Goal: Task Accomplishment & Management: Manage account settings

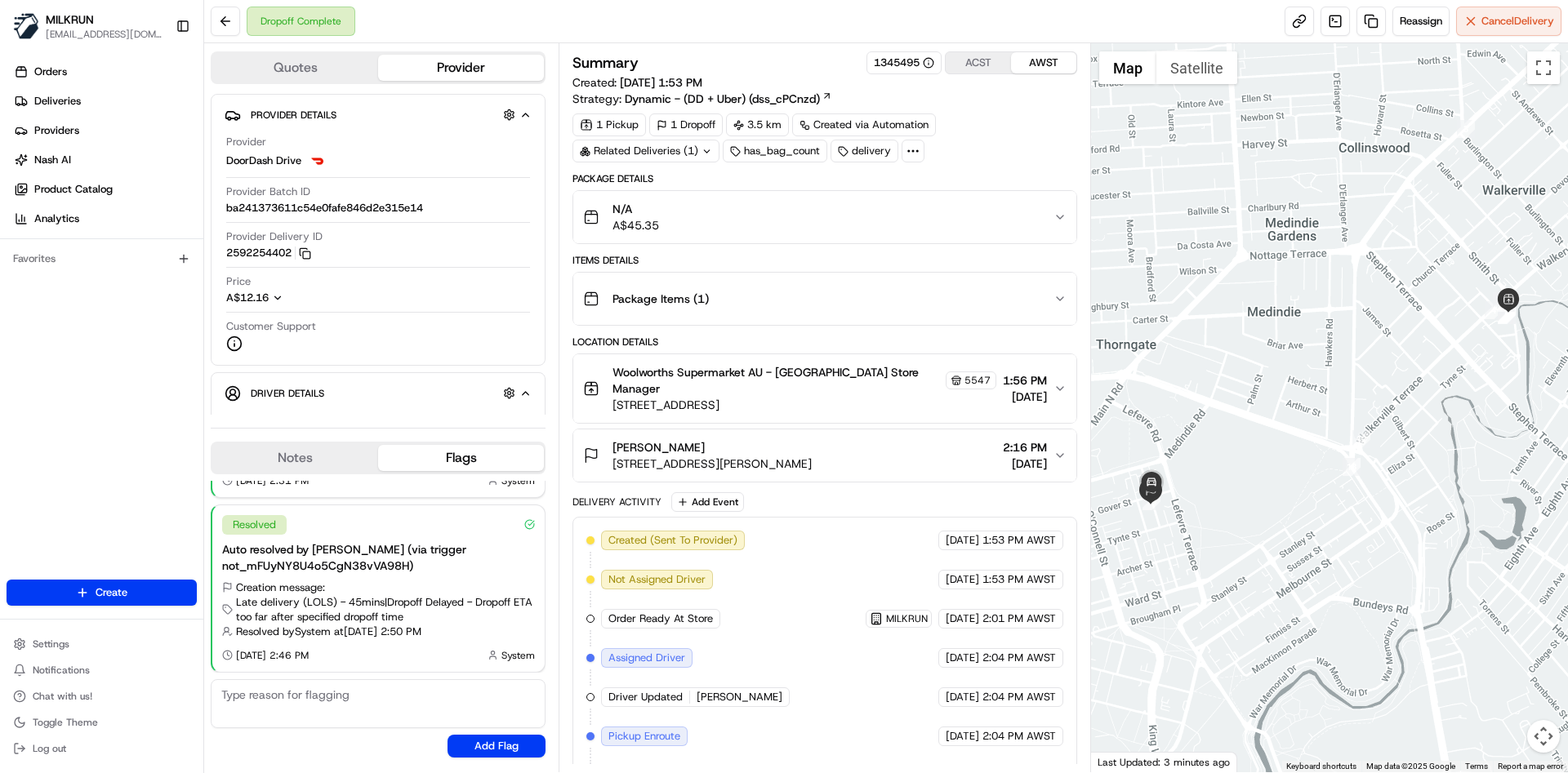
scroll to position [216, 0]
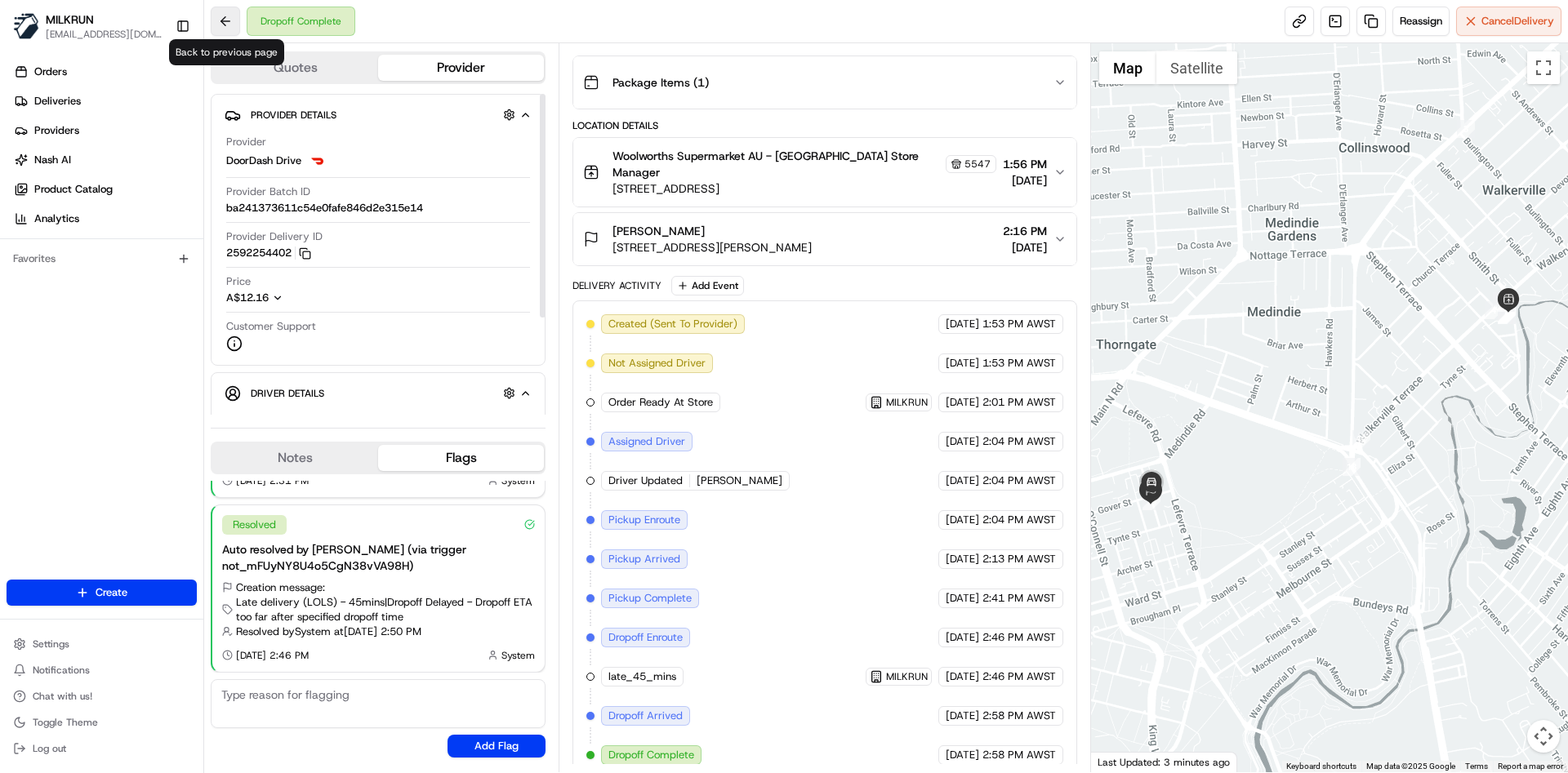
click at [231, 25] on button at bounding box center [225, 21] width 29 height 29
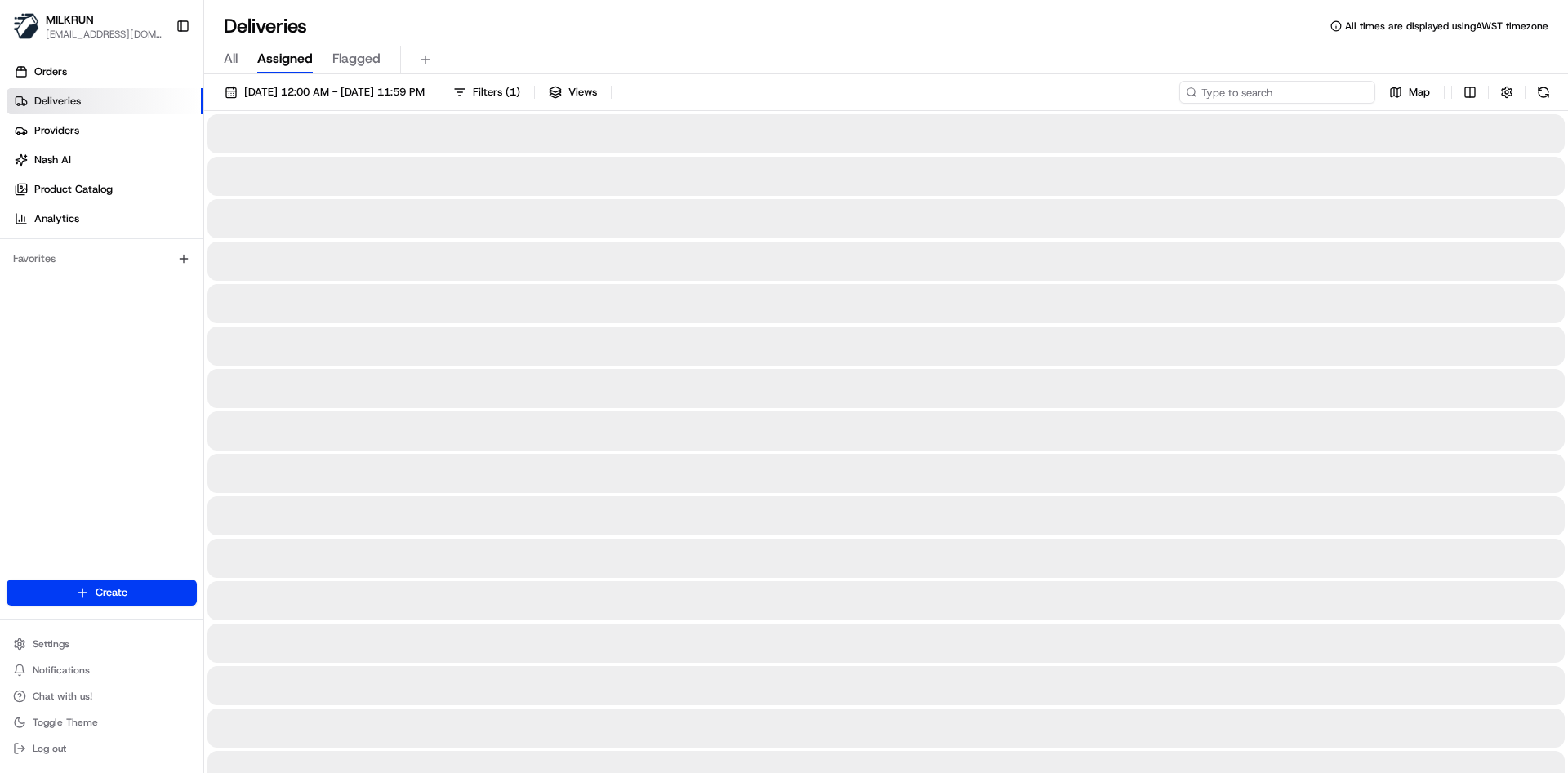
click at [1282, 84] on input at bounding box center [1277, 91] width 196 height 23
paste input "0a455bc6-34e4-49e7-85b2-7fdfc5db21f3"
type input "0a455bc6-34e4-49e7-85b2-7fdfc5db21f3"
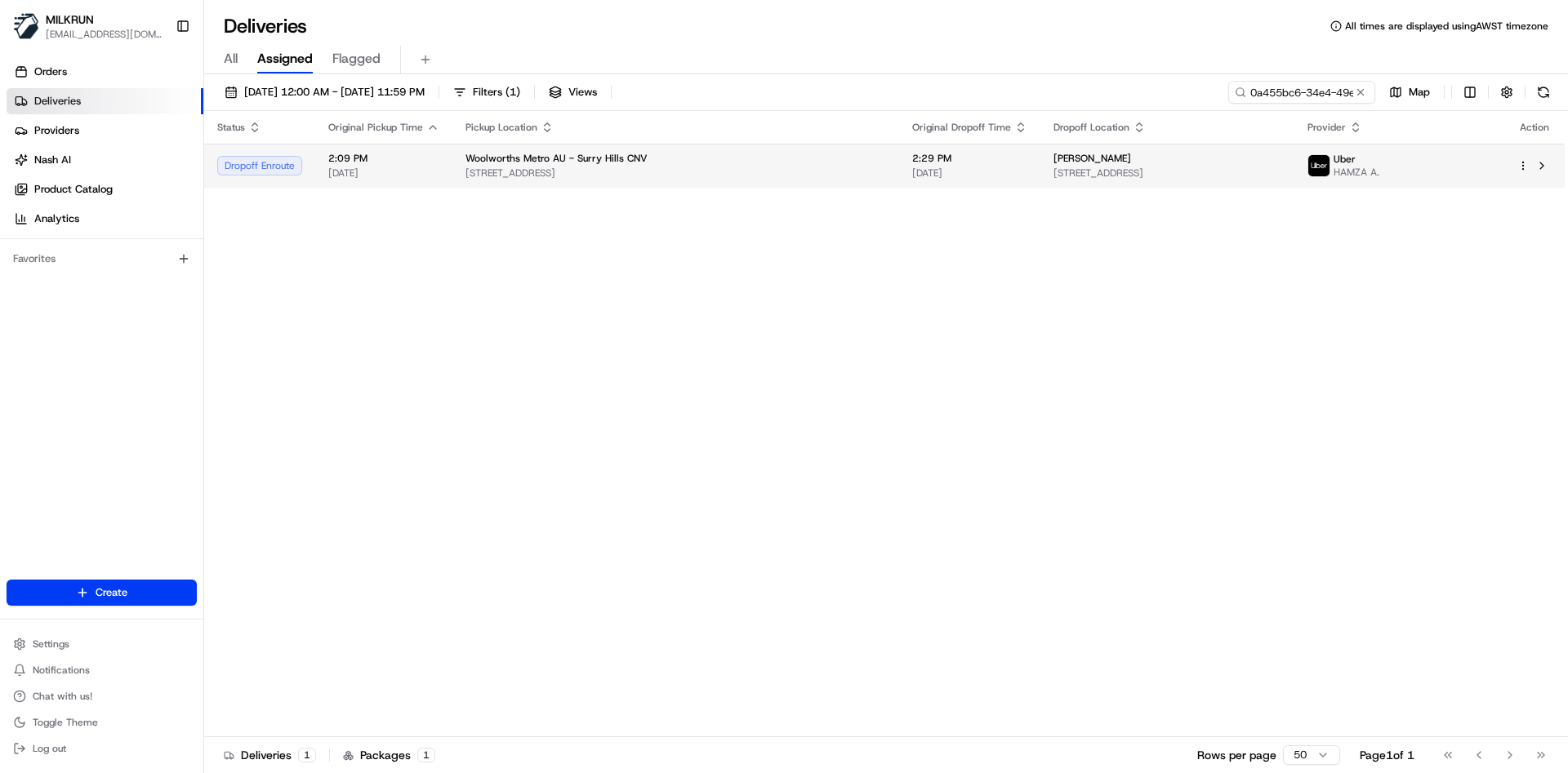
click at [733, 172] on span "[STREET_ADDRESS]" at bounding box center [676, 173] width 421 height 13
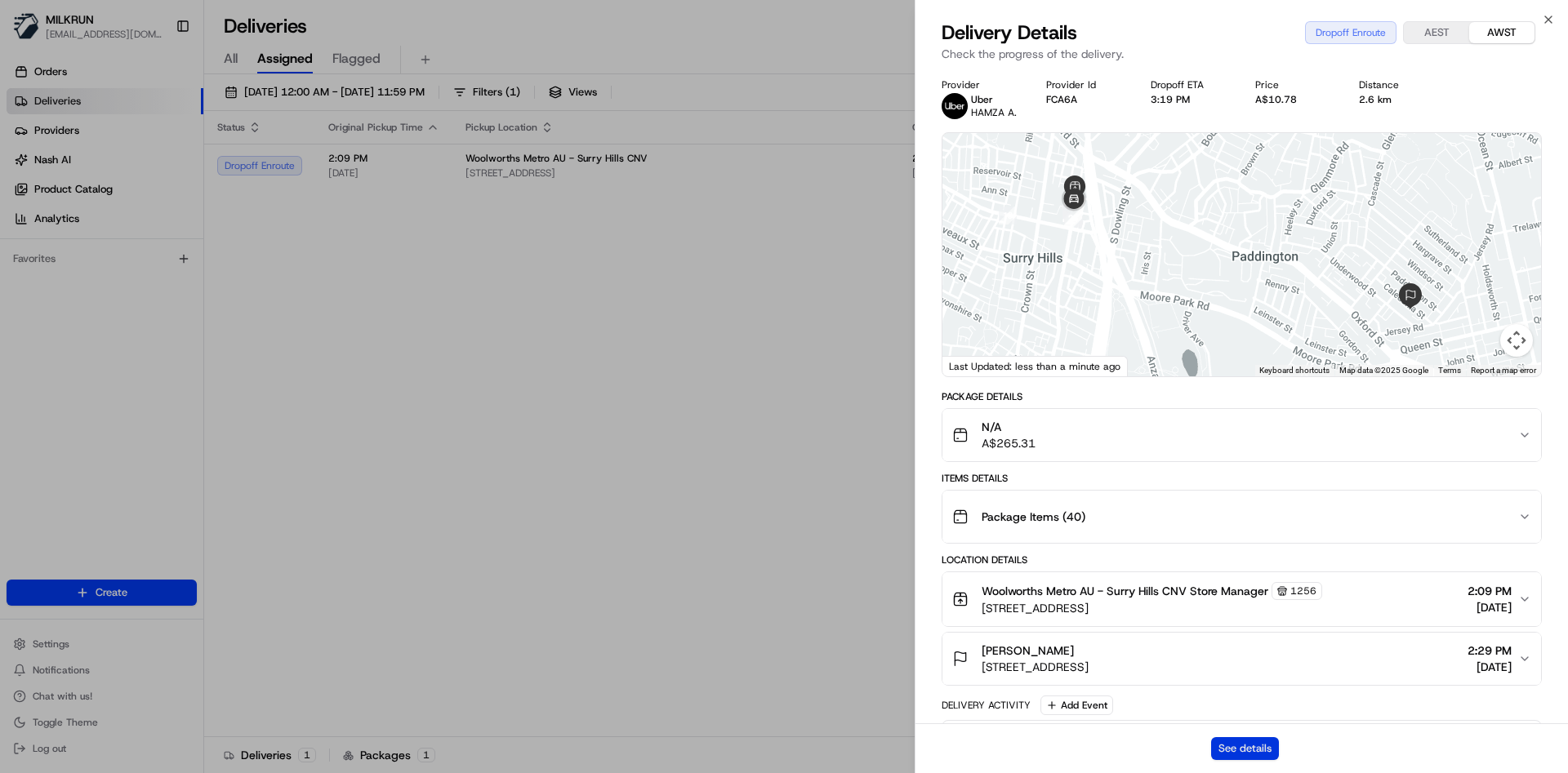
click at [1259, 739] on button "See details" at bounding box center [1245, 748] width 68 height 23
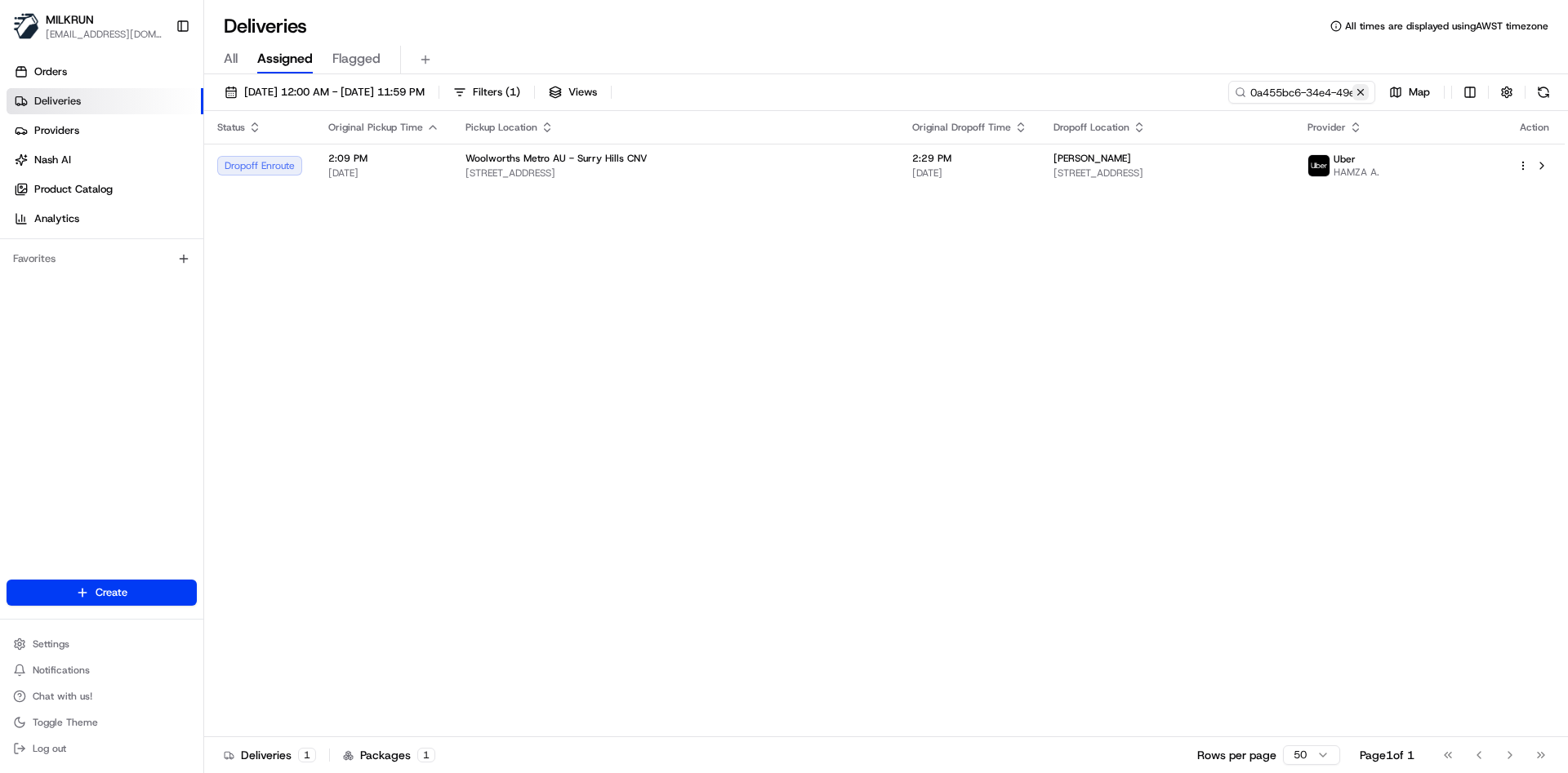
click at [1356, 95] on button at bounding box center [1361, 92] width 16 height 16
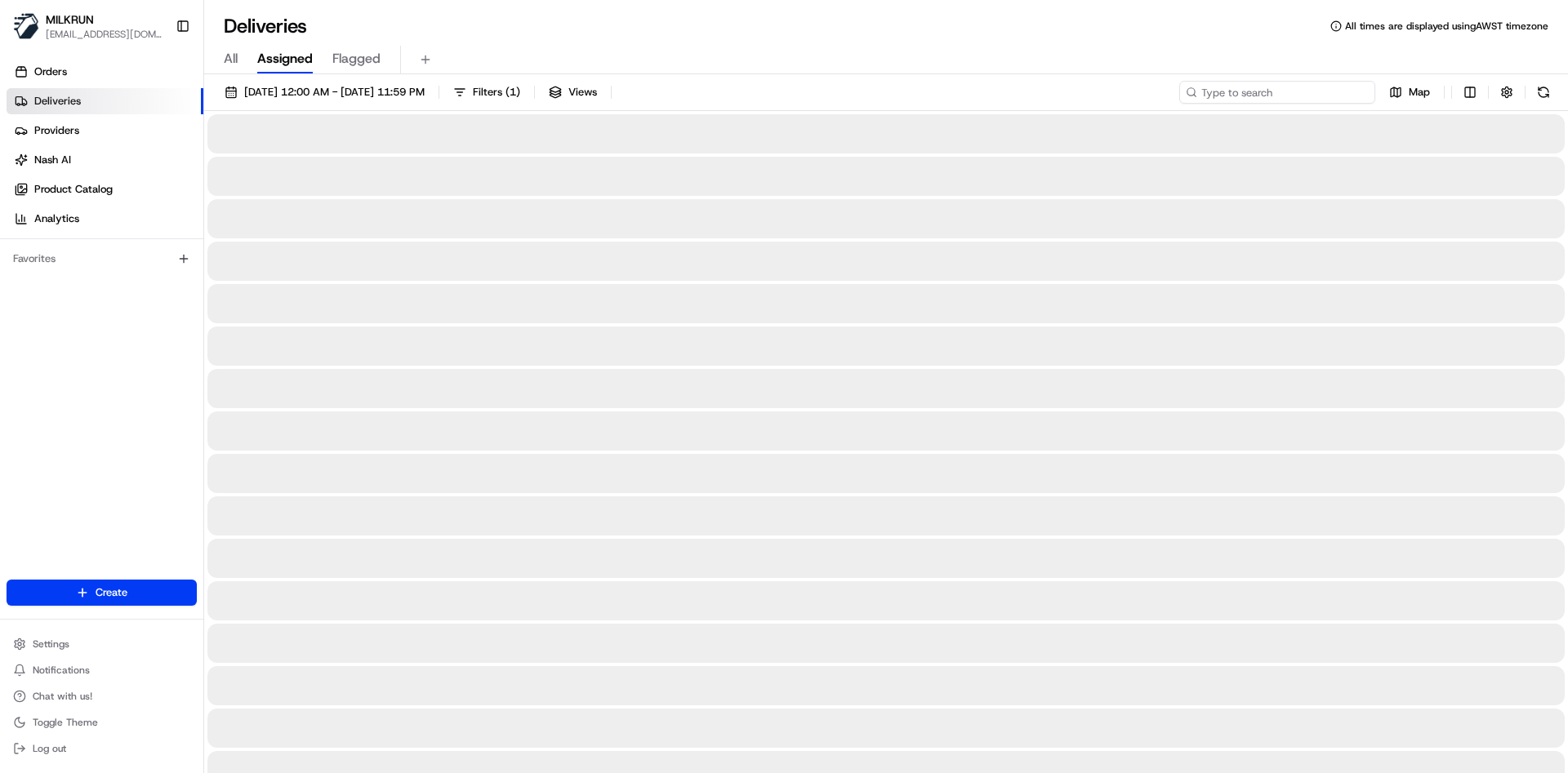
click at [1353, 95] on input at bounding box center [1277, 91] width 196 height 23
paste input "5ba8f555-1893-4eb5-aa7c-77bccda3bdb6"
type input "5ba8f555-1893-4eb5-aa7c-77bccda3bdb6"
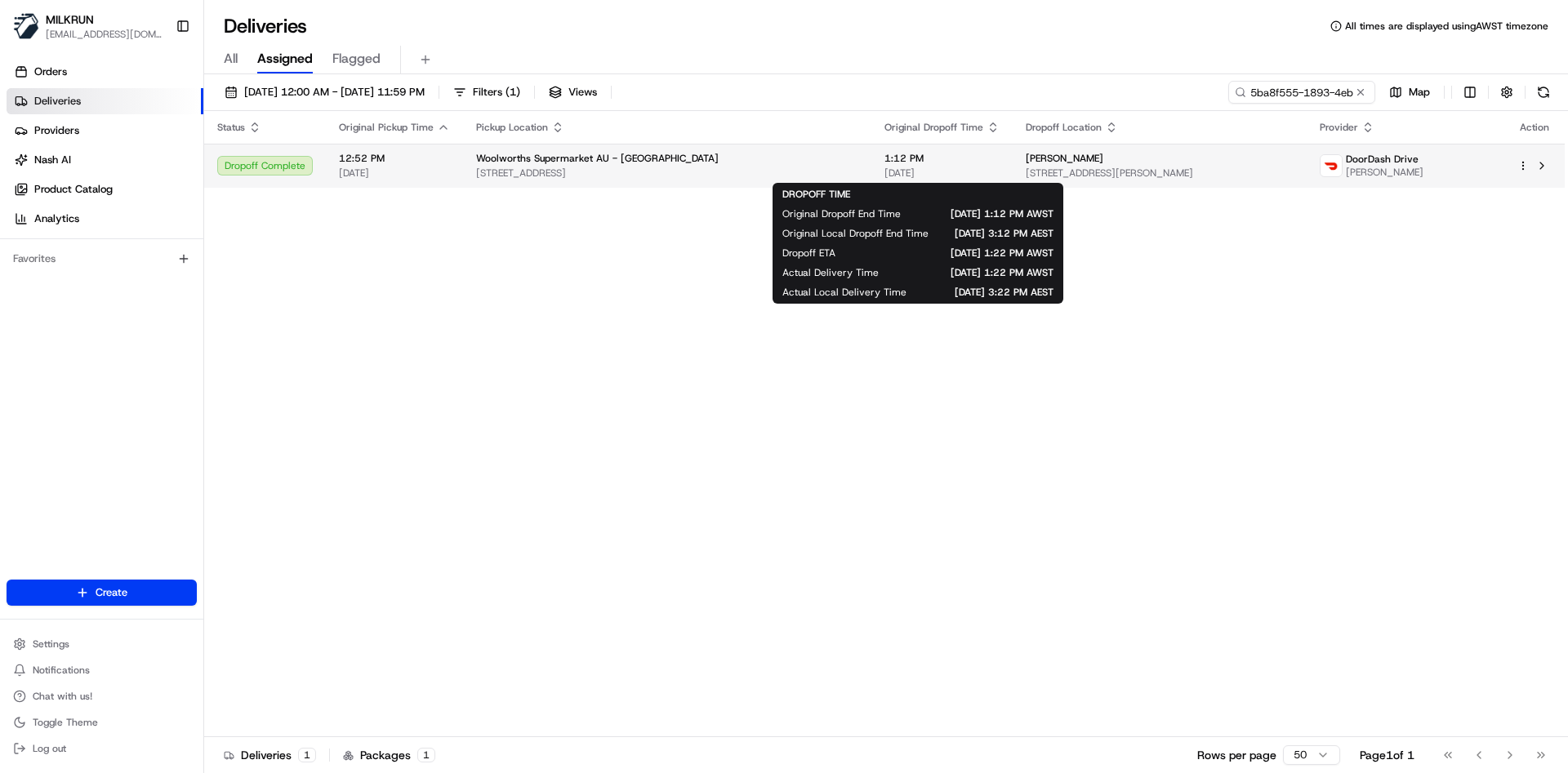
click at [899, 173] on span "[DATE]" at bounding box center [942, 173] width 115 height 13
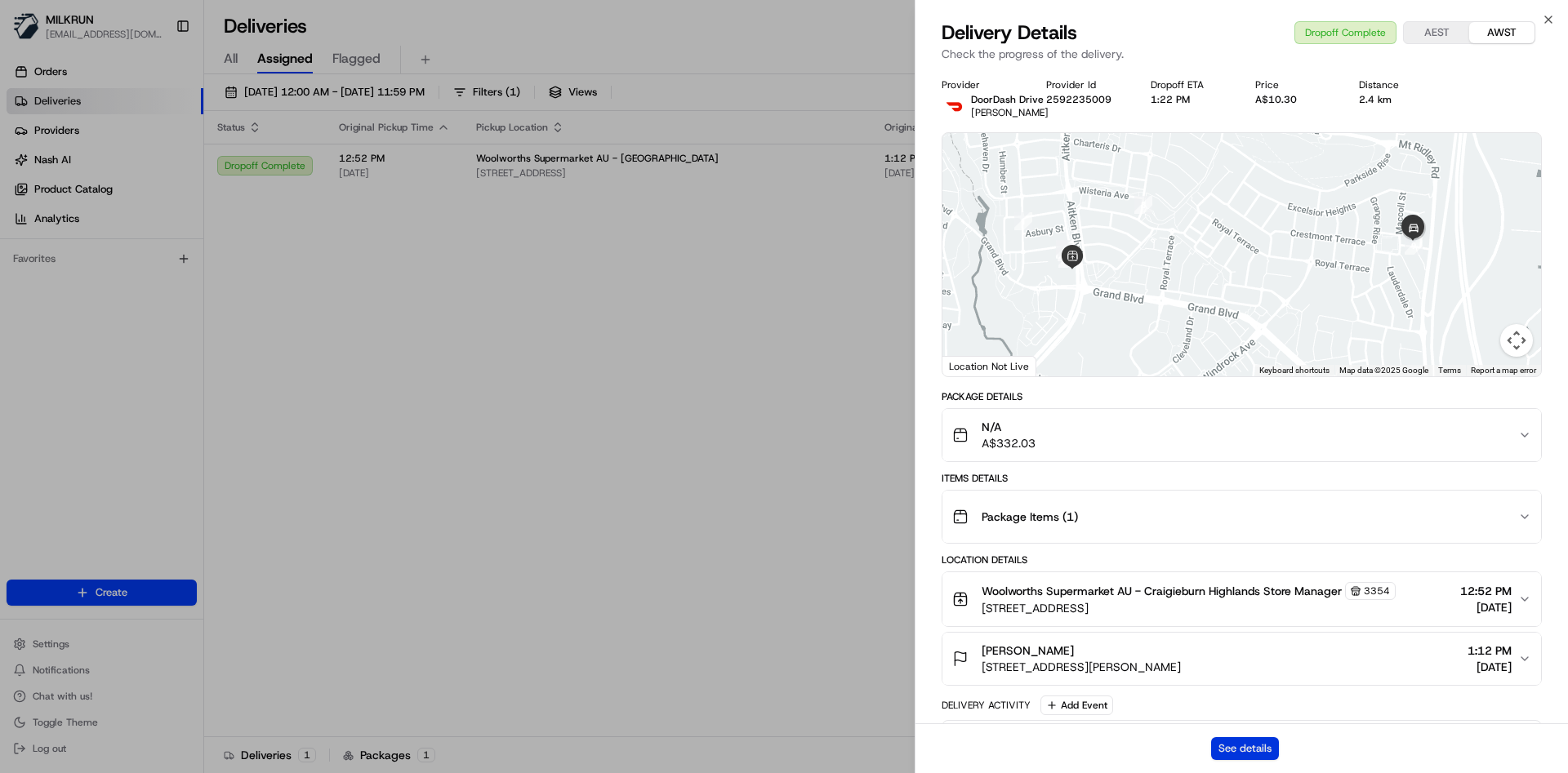
click at [1252, 744] on button "See details" at bounding box center [1245, 748] width 68 height 23
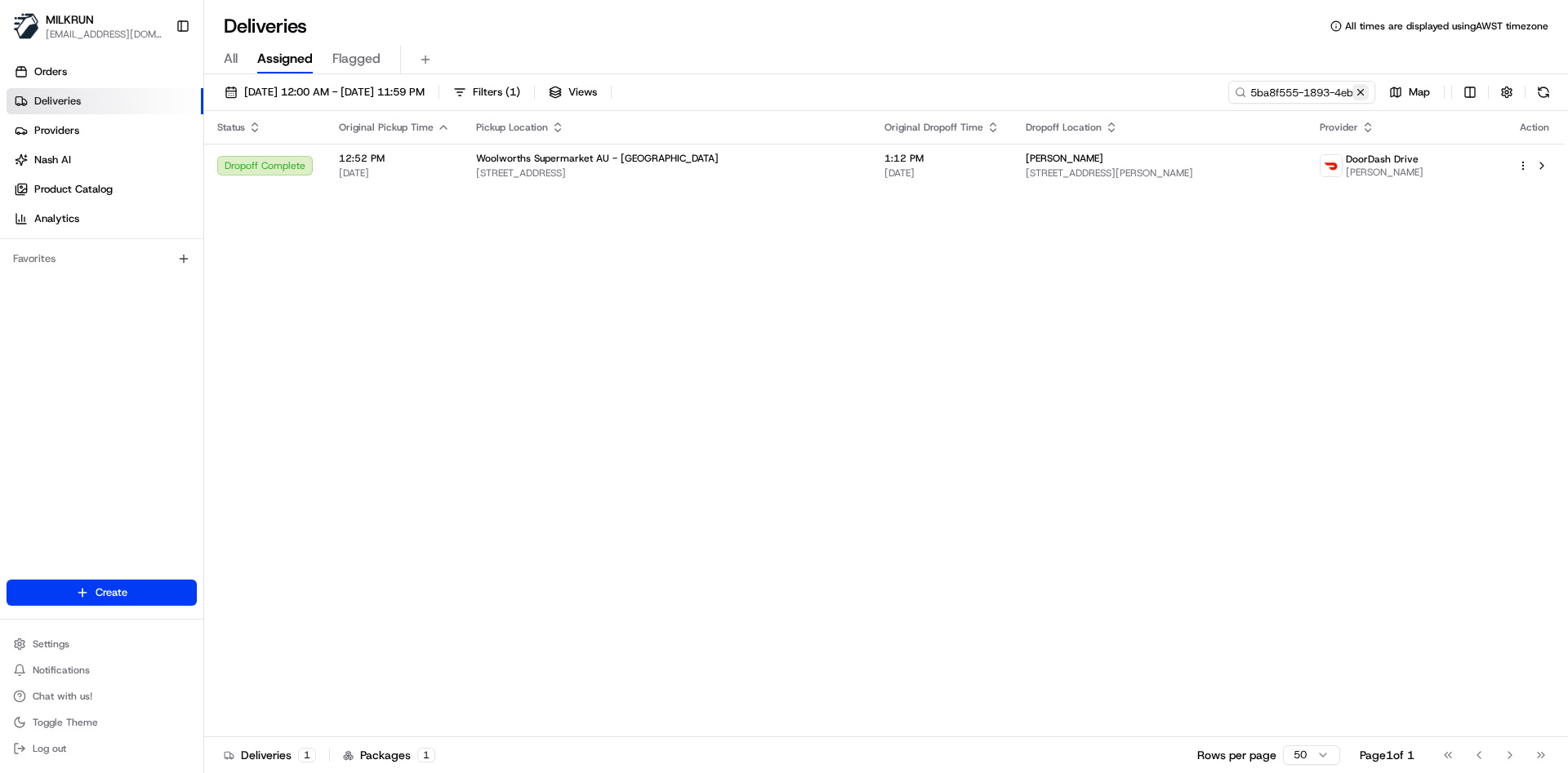
click at [1362, 87] on button at bounding box center [1361, 92] width 16 height 16
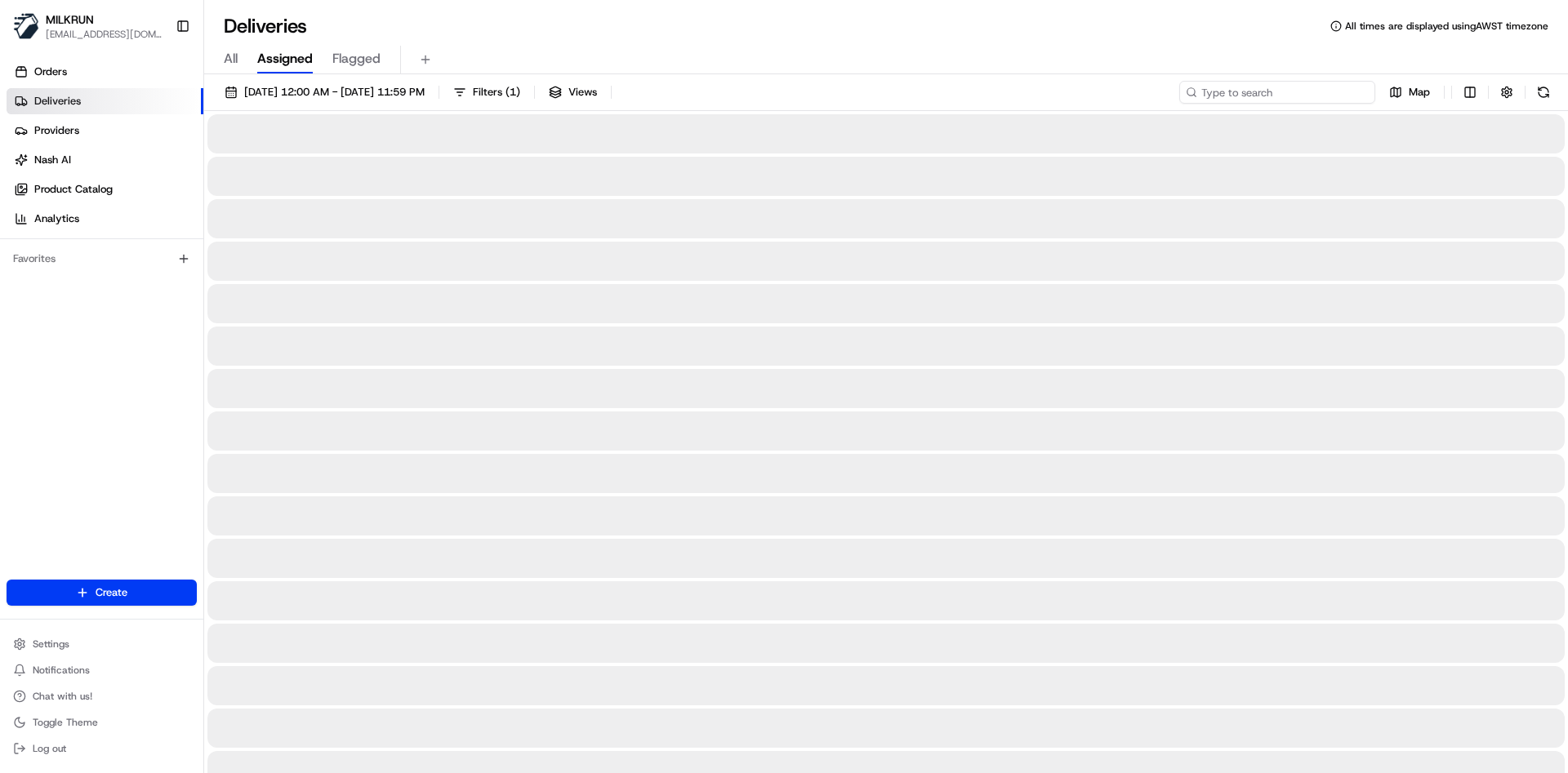
click at [1321, 88] on input at bounding box center [1277, 91] width 196 height 23
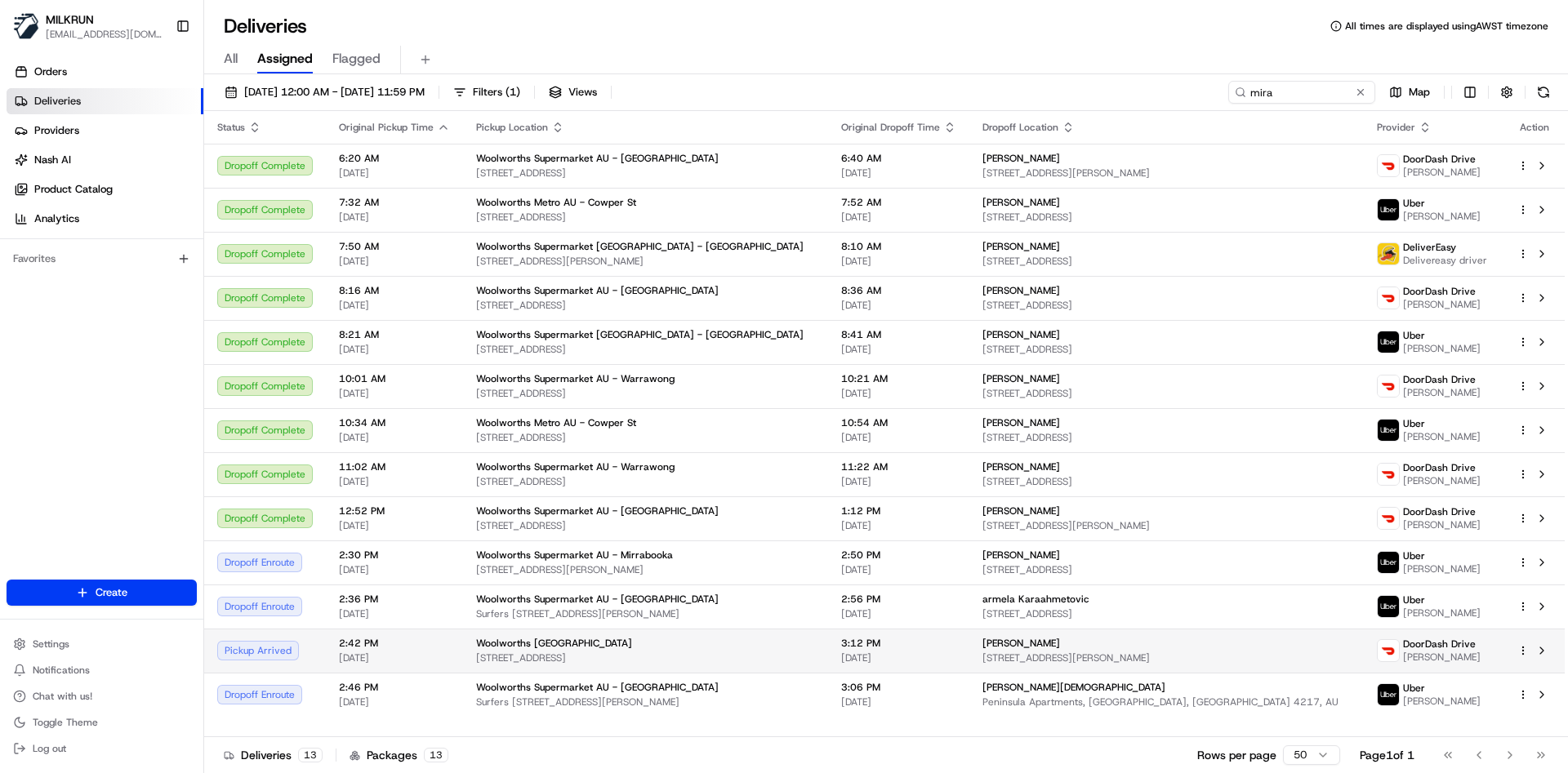
click at [345, 657] on span "[DATE]" at bounding box center [394, 658] width 111 height 13
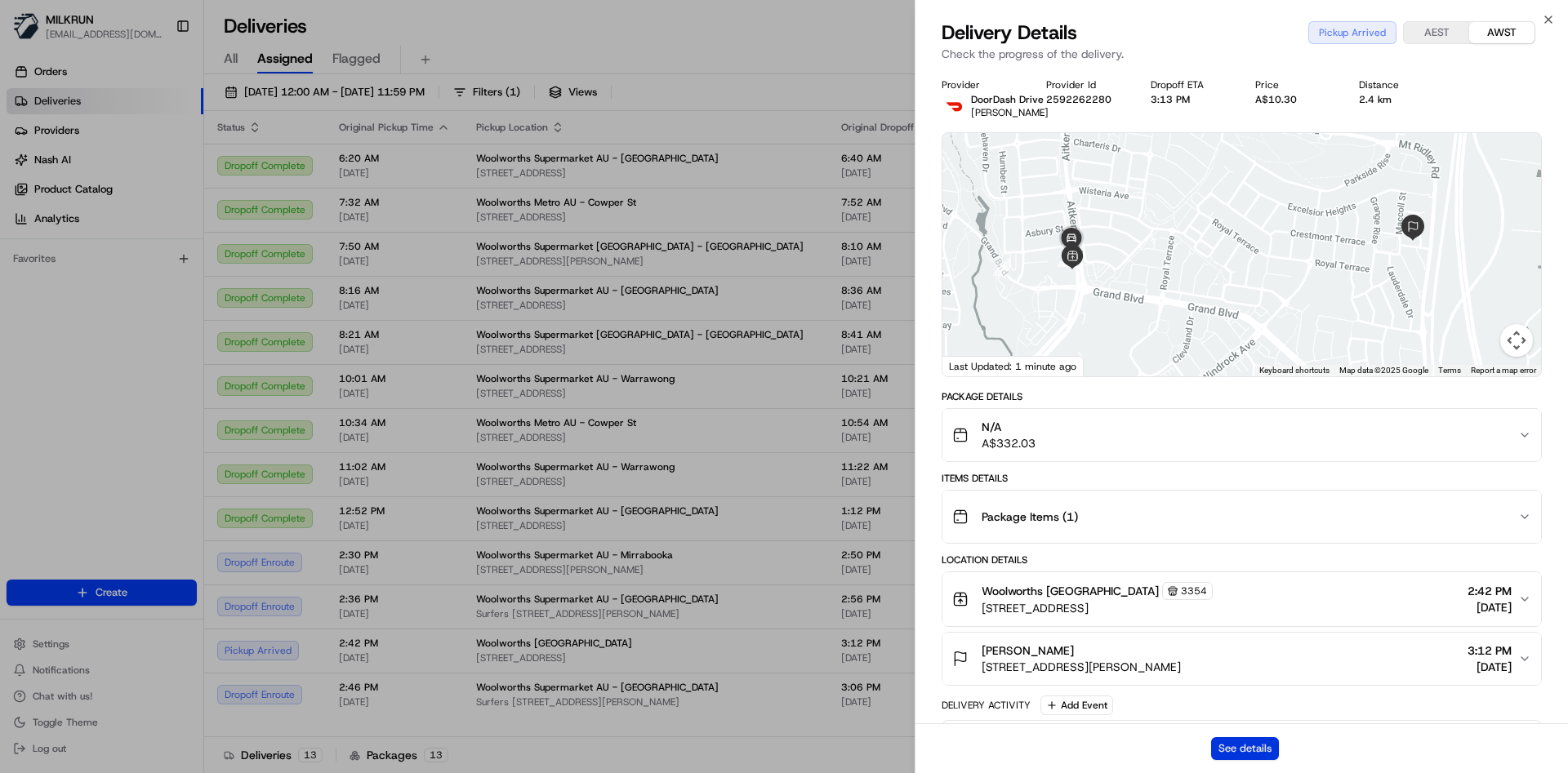
click at [1251, 740] on button "See details" at bounding box center [1245, 748] width 68 height 23
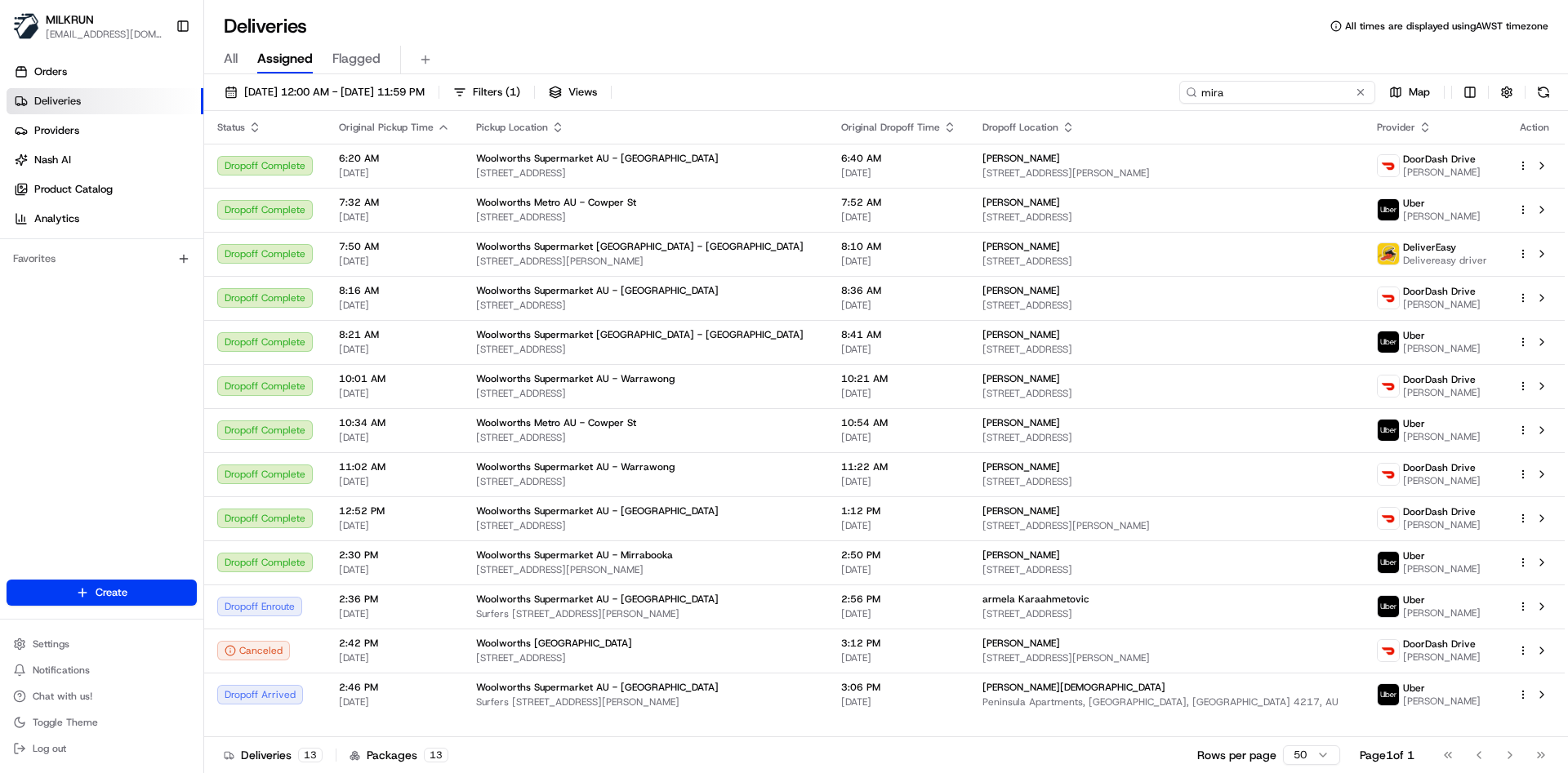
drag, startPoint x: 1301, startPoint y: 96, endPoint x: 1042, endPoint y: 88, distance: 259.1
click at [1042, 88] on div "17/08/2025 12:00 AM - 17/08/2025 11:59 PM Filters ( 1 ) Views mira Map" at bounding box center [886, 95] width 1364 height 30
paste input "stephanie"
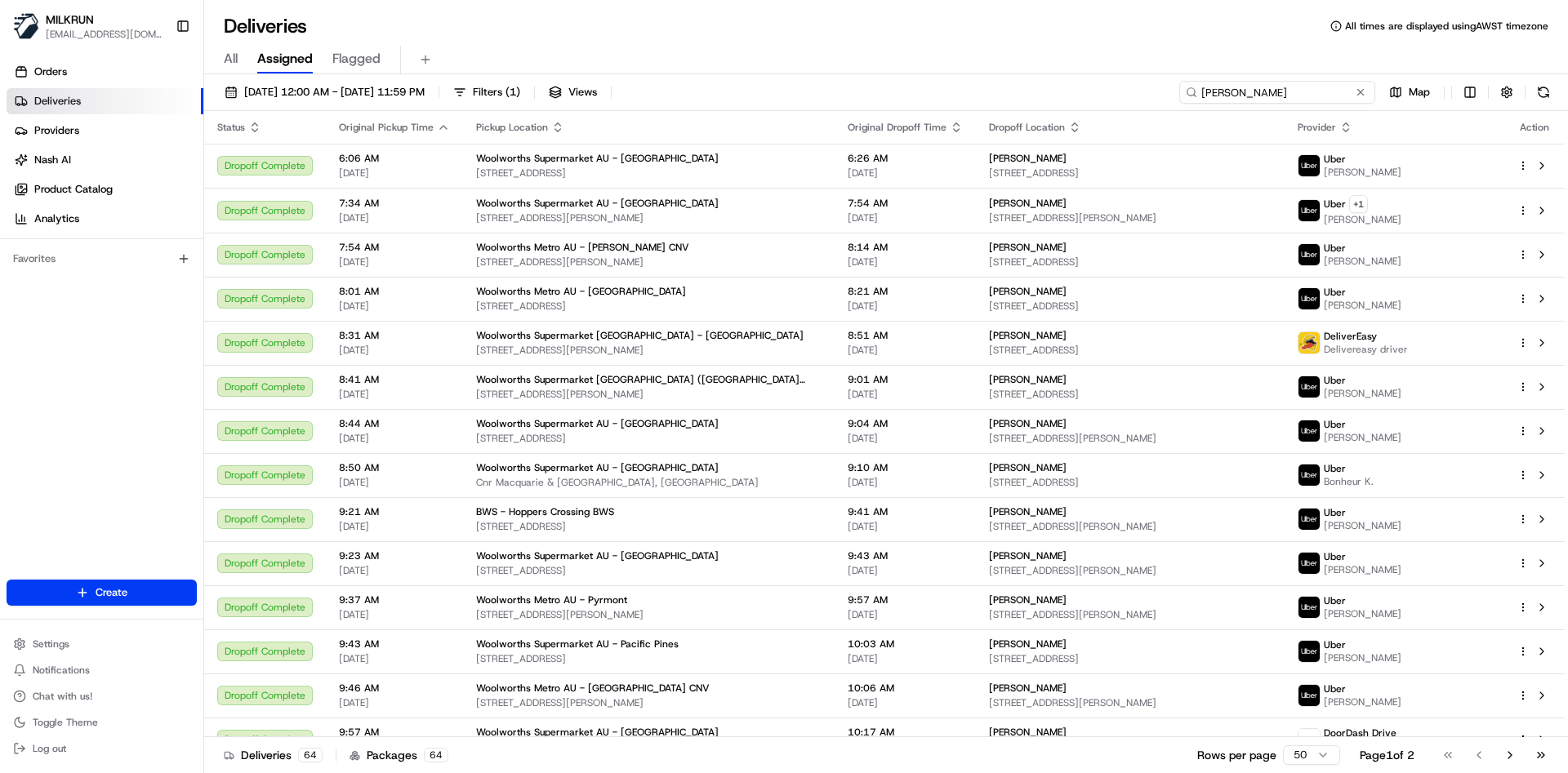
drag, startPoint x: 1248, startPoint y: 90, endPoint x: 1086, endPoint y: 93, distance: 162.0
click at [1086, 93] on div "17/08/2025 12:00 AM - 17/08/2025 11:59 PM Filters ( 1 ) Views stephanie Map" at bounding box center [886, 95] width 1364 height 30
paste input "2284d5d7-1cca-412d-86dc-0770b289f976"
type input "2284d5d7-1cca-412d-86dc-0770b289f976"
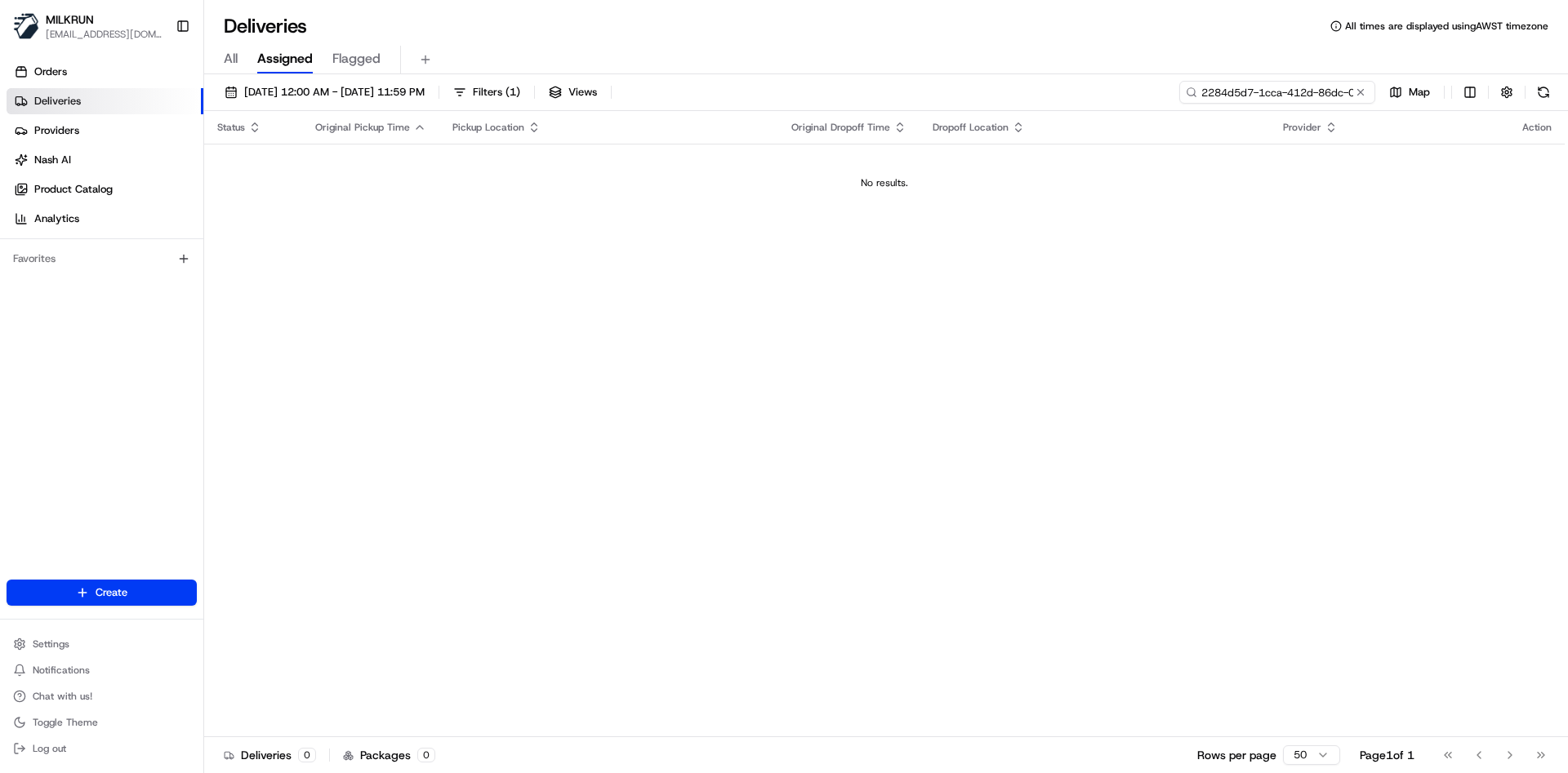
drag, startPoint x: 1229, startPoint y: 98, endPoint x: 1045, endPoint y: 71, distance: 186.0
click at [1045, 71] on div "Deliveries All times are displayed using AWST timezone All Assigned Flagged 17/…" at bounding box center [886, 386] width 1364 height 773
click at [1363, 91] on button at bounding box center [1361, 92] width 16 height 16
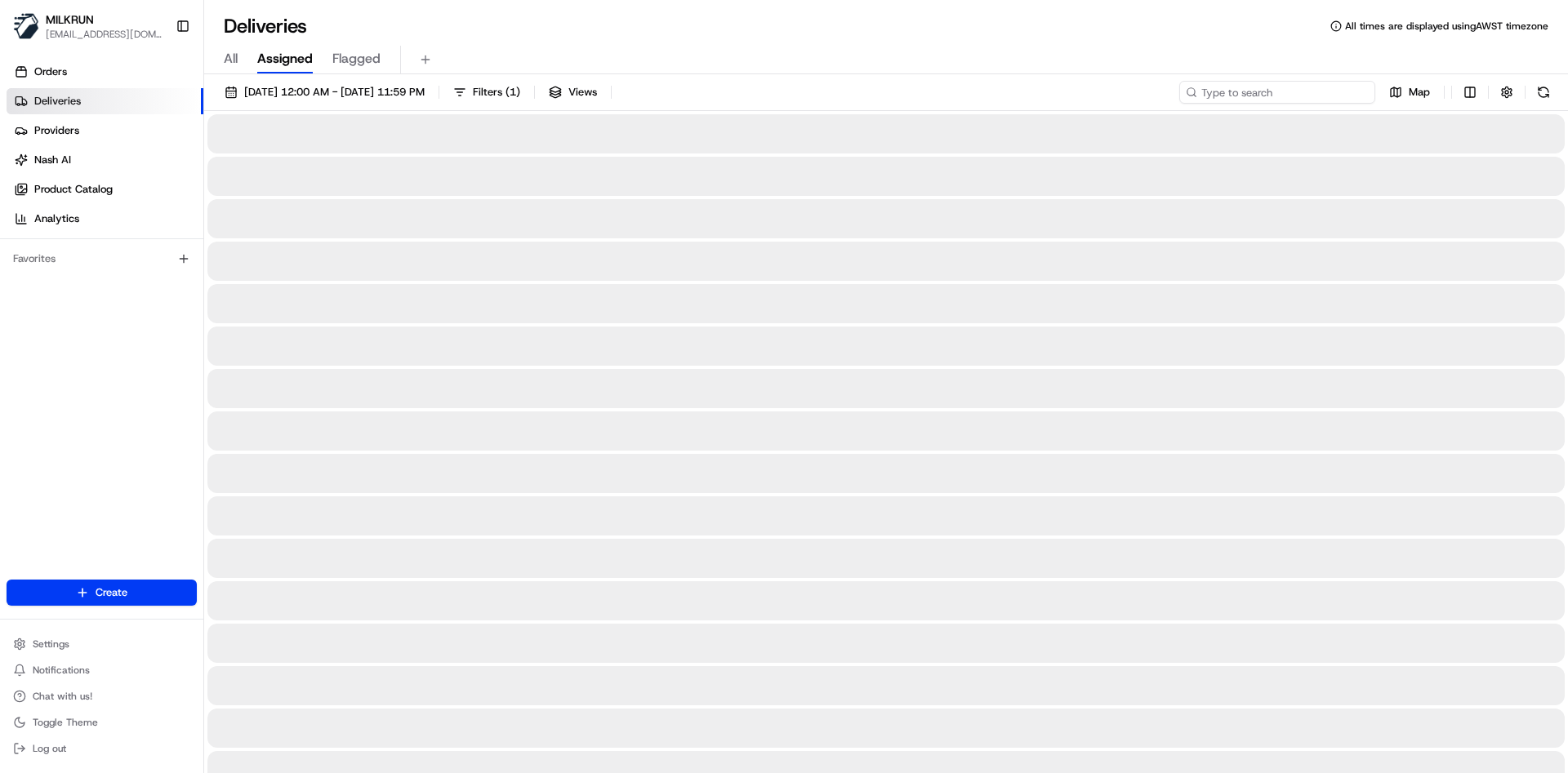
click at [1324, 91] on input at bounding box center [1277, 91] width 196 height 23
paste input "2284d5d7-1cca-412d-86dc-0770b289f976"
type input "2284d5d7-1cca-412d-86dc-0770b289f976"
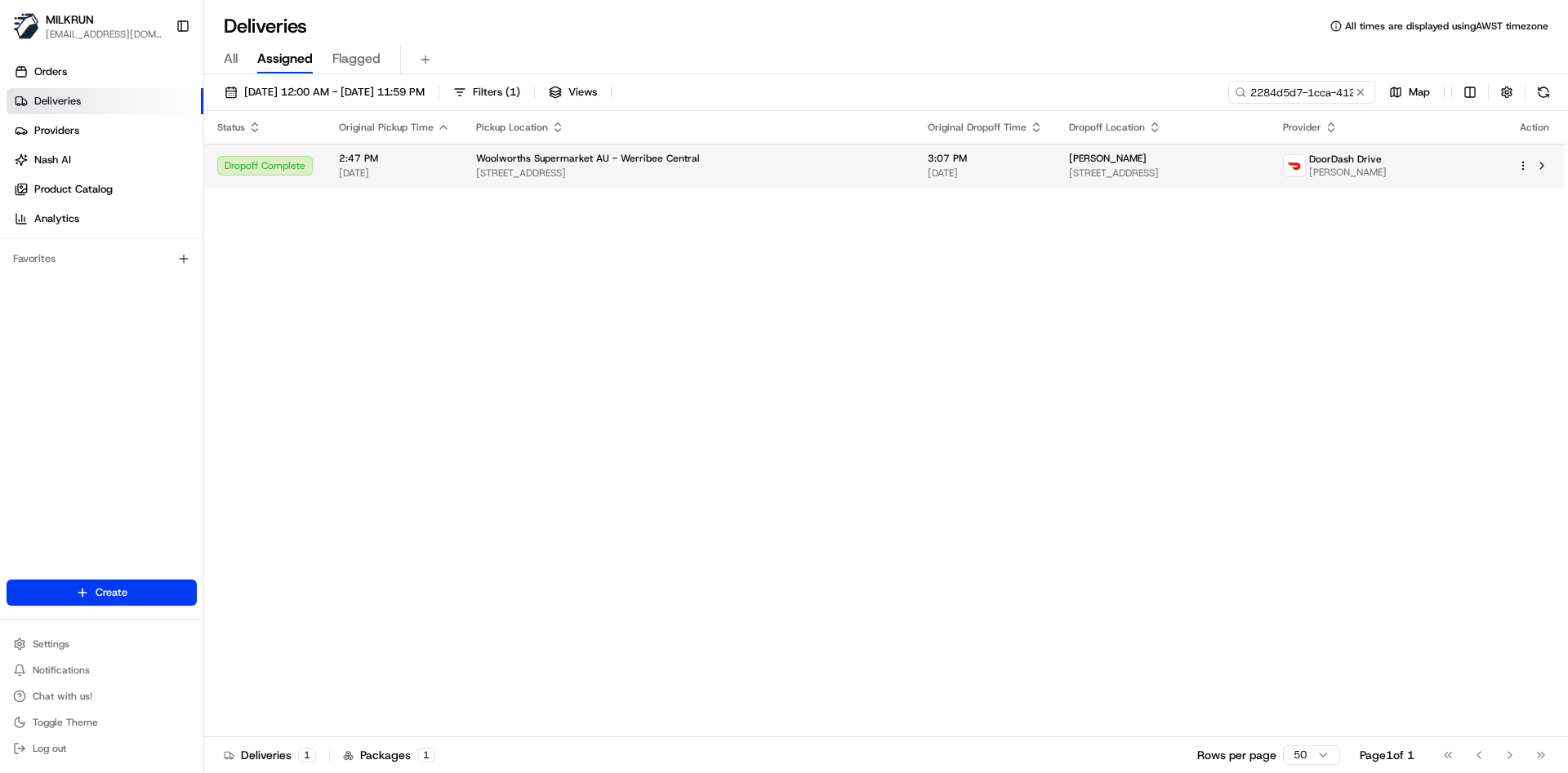
click at [656, 184] on td "Woolworths Supermarket AU - Werribee Central 2 Watton Street, Werribee, VIC 303…" at bounding box center [688, 166] width 451 height 44
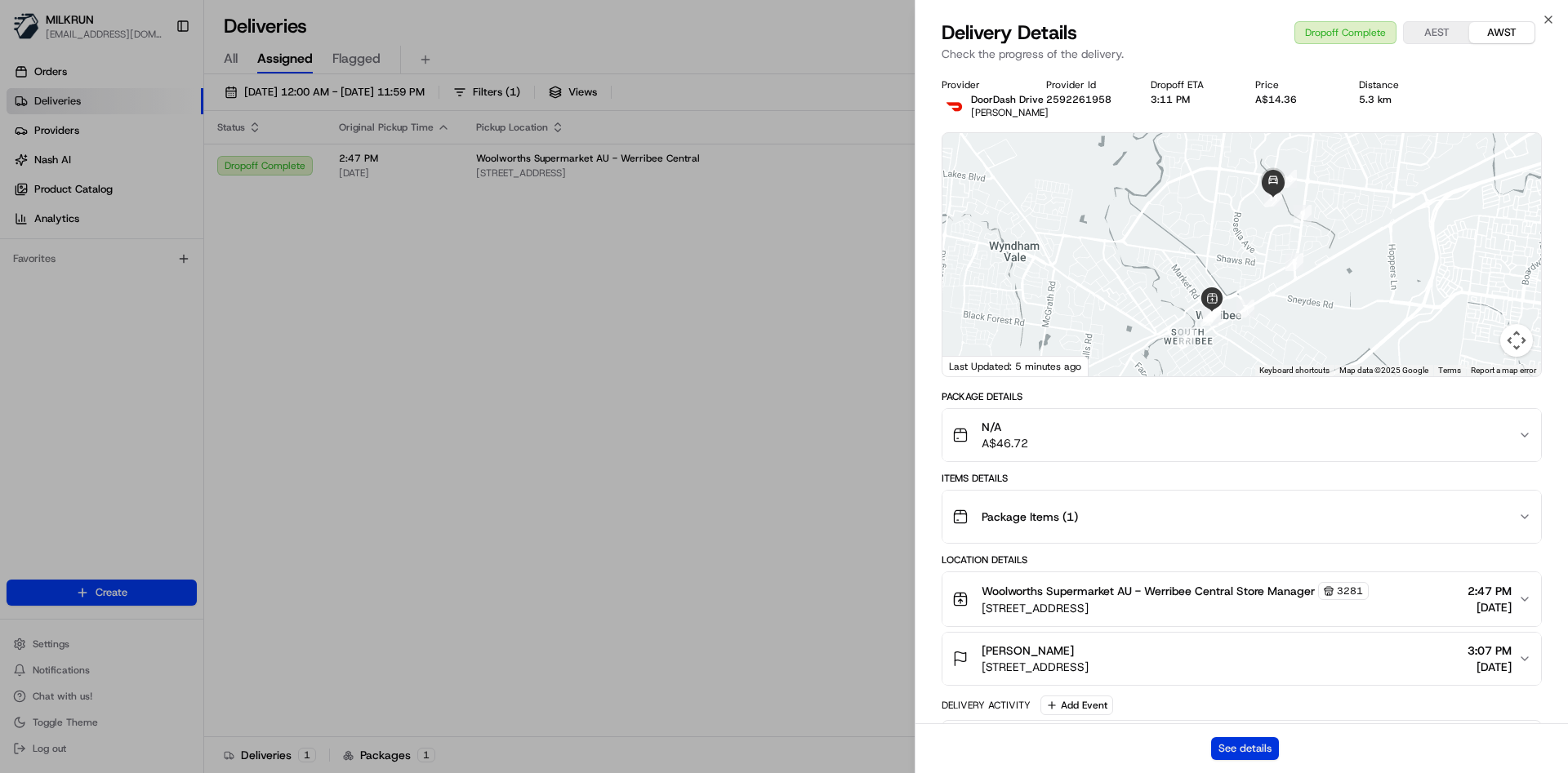
click at [1235, 744] on button "See details" at bounding box center [1245, 748] width 68 height 23
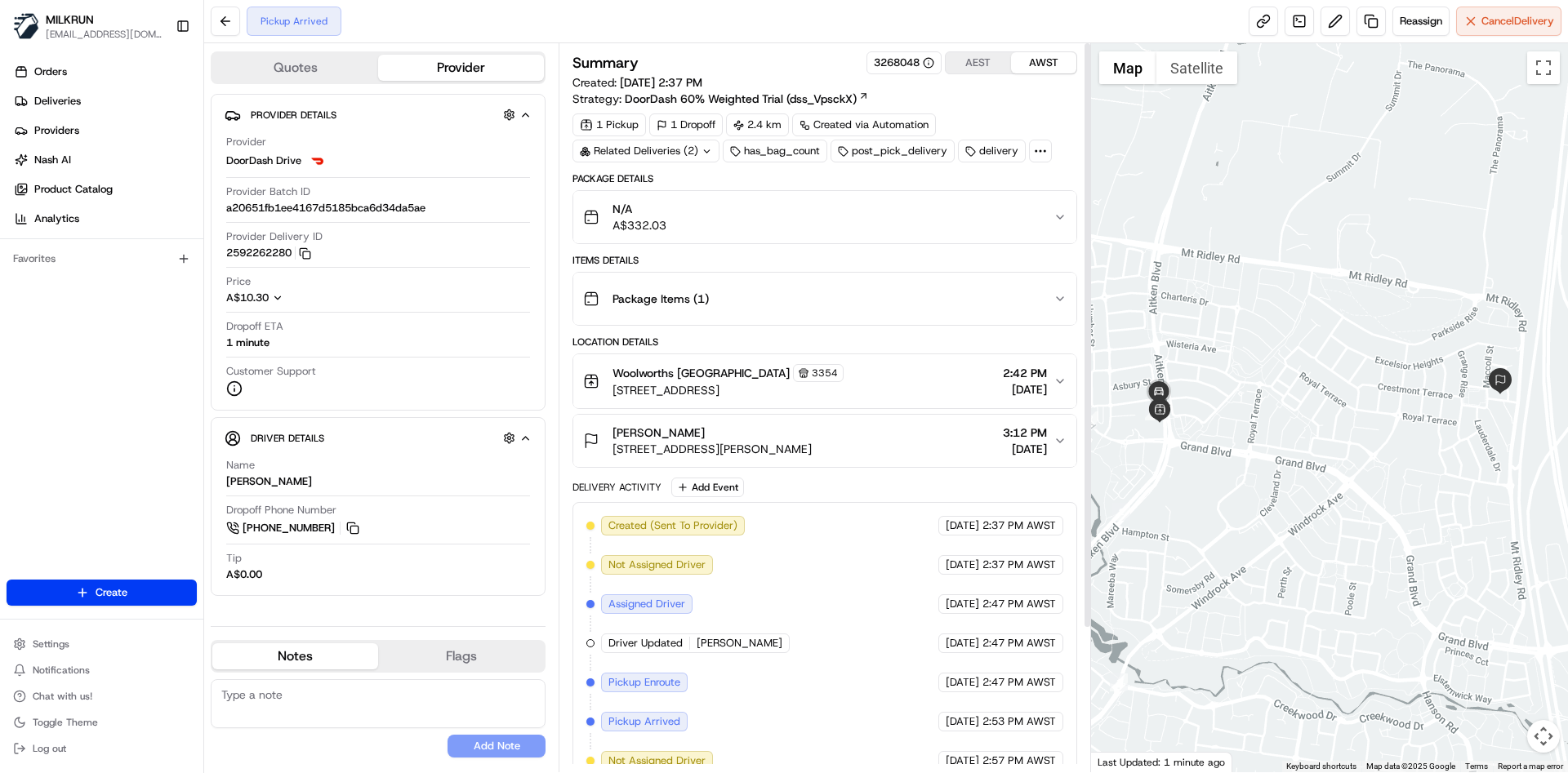
scroll to position [177, 0]
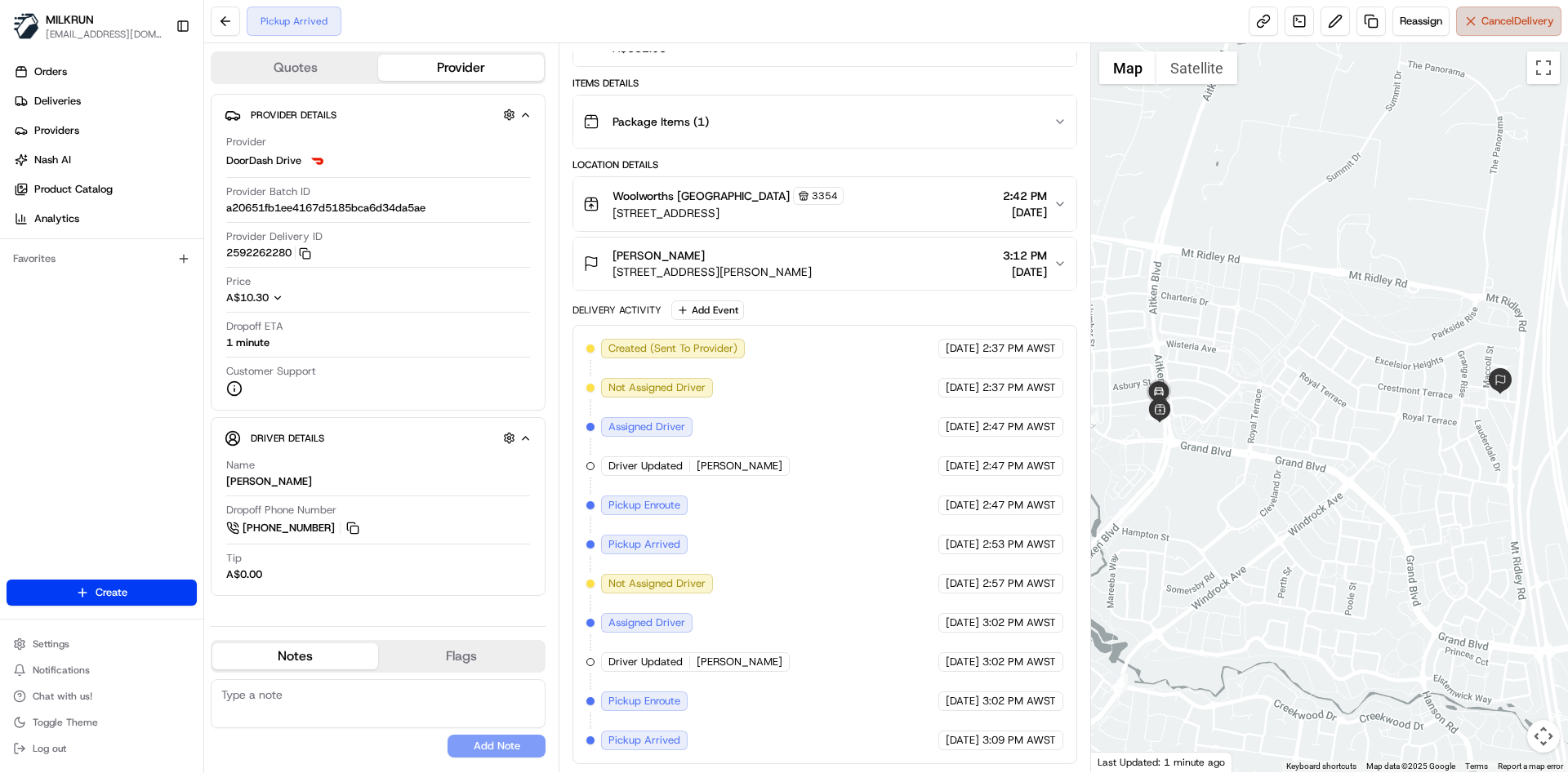
click at [1506, 27] on span "Cancel Delivery" at bounding box center [1518, 21] width 72 height 15
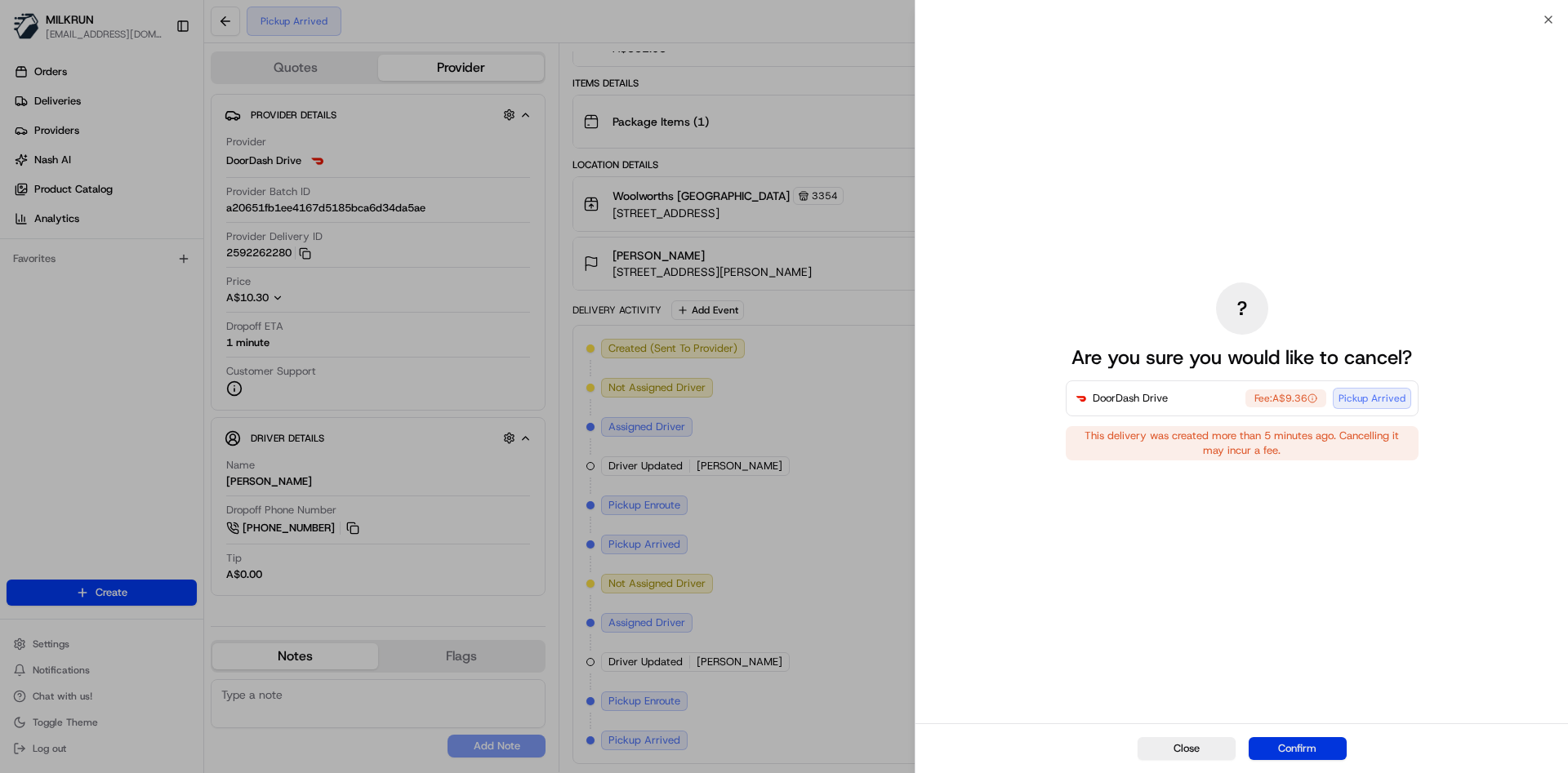
click at [1303, 746] on button "Confirm" at bounding box center [1297, 748] width 98 height 23
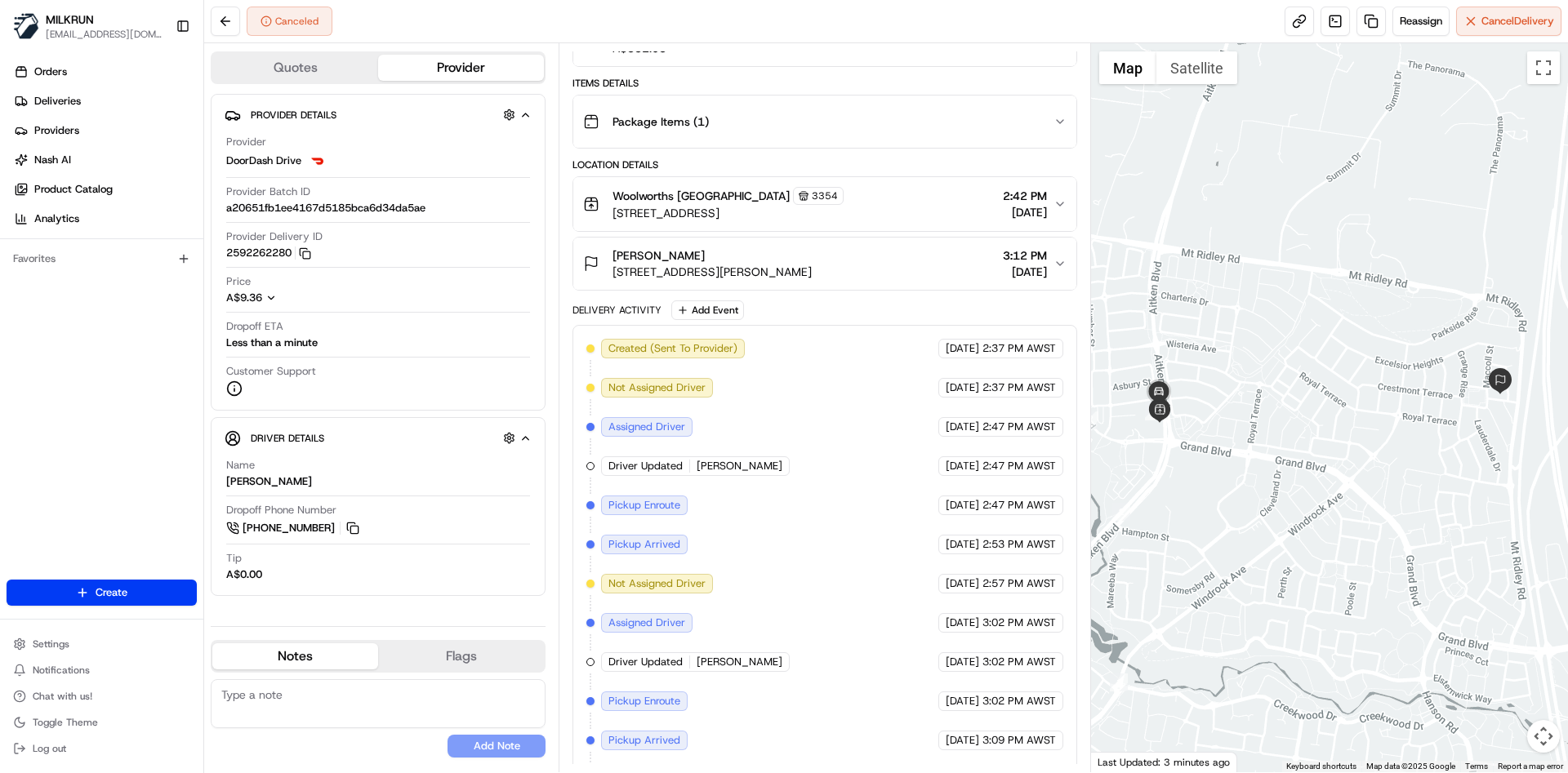
scroll to position [216, 0]
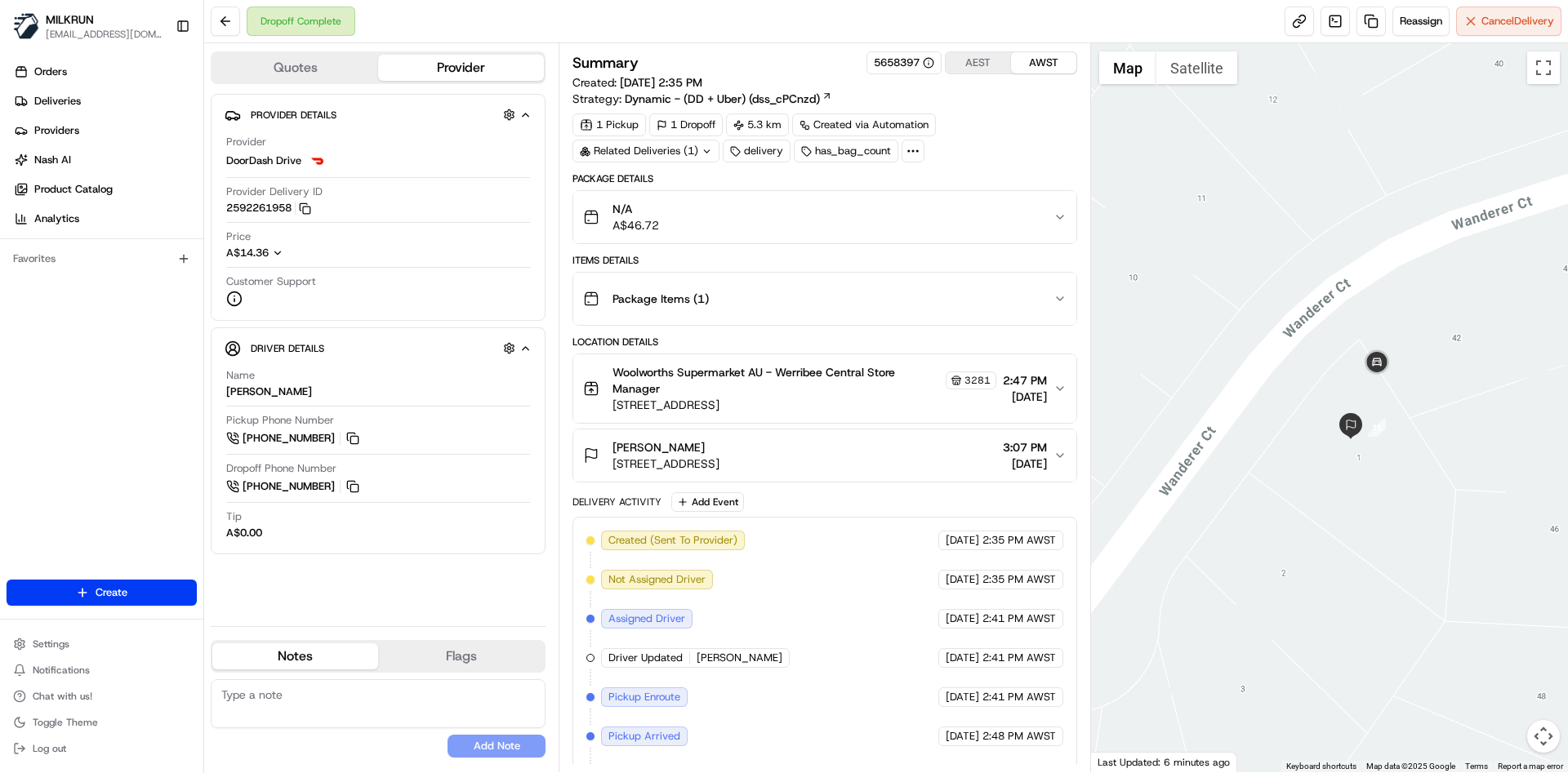
click at [1048, 430] on button "Stephanie Pavin 1 Wanderer Ct, Werribee, VIC 3030, AU 3:07 PM 17/08/2025" at bounding box center [824, 455] width 503 height 52
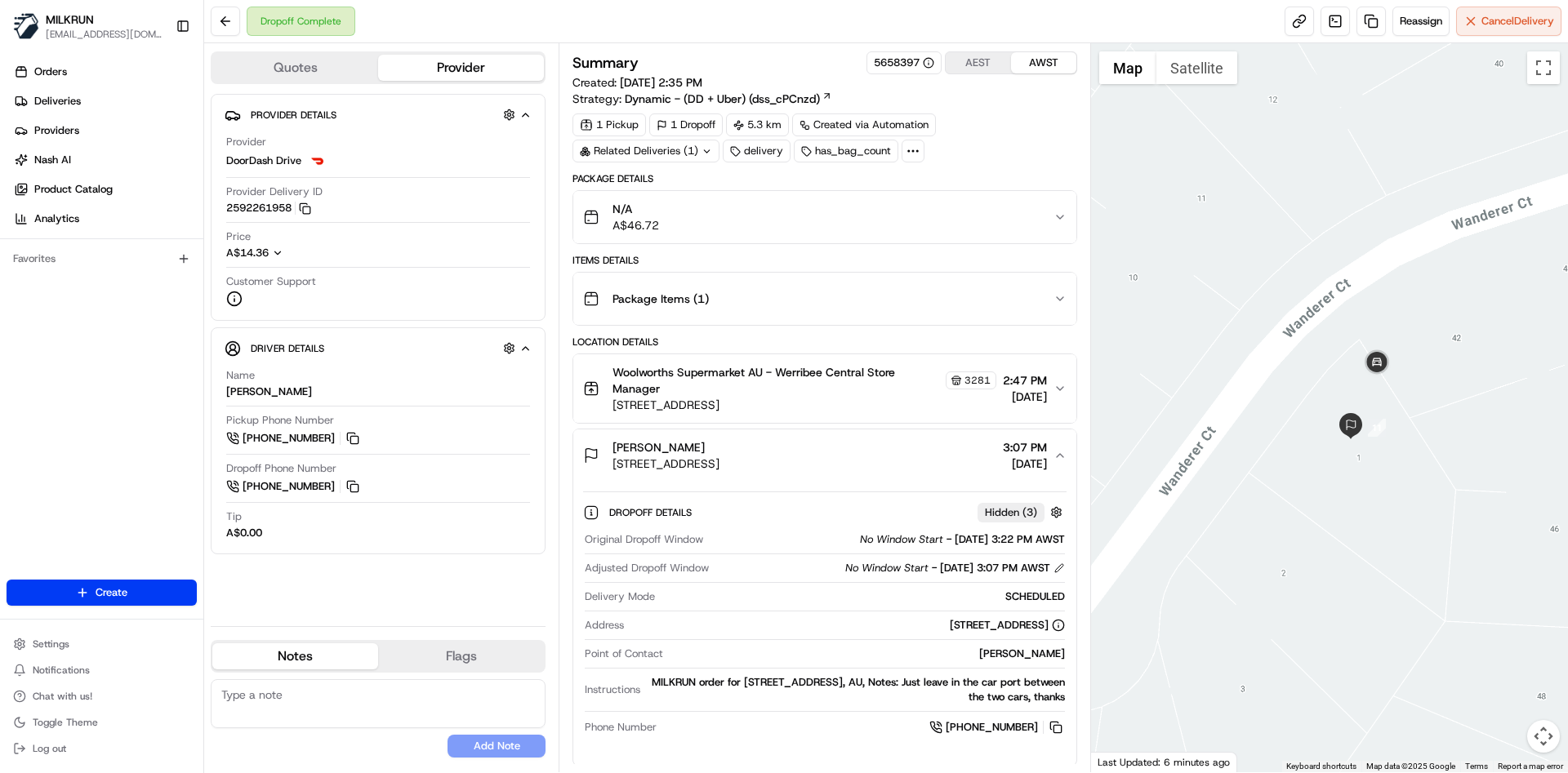
click at [1048, 464] on div "Stephanie Pavin 1 Wanderer Ct, Werribee, VIC 3030, AU 3:07 PM 17/08/2025" at bounding box center [817, 456] width 470 height 33
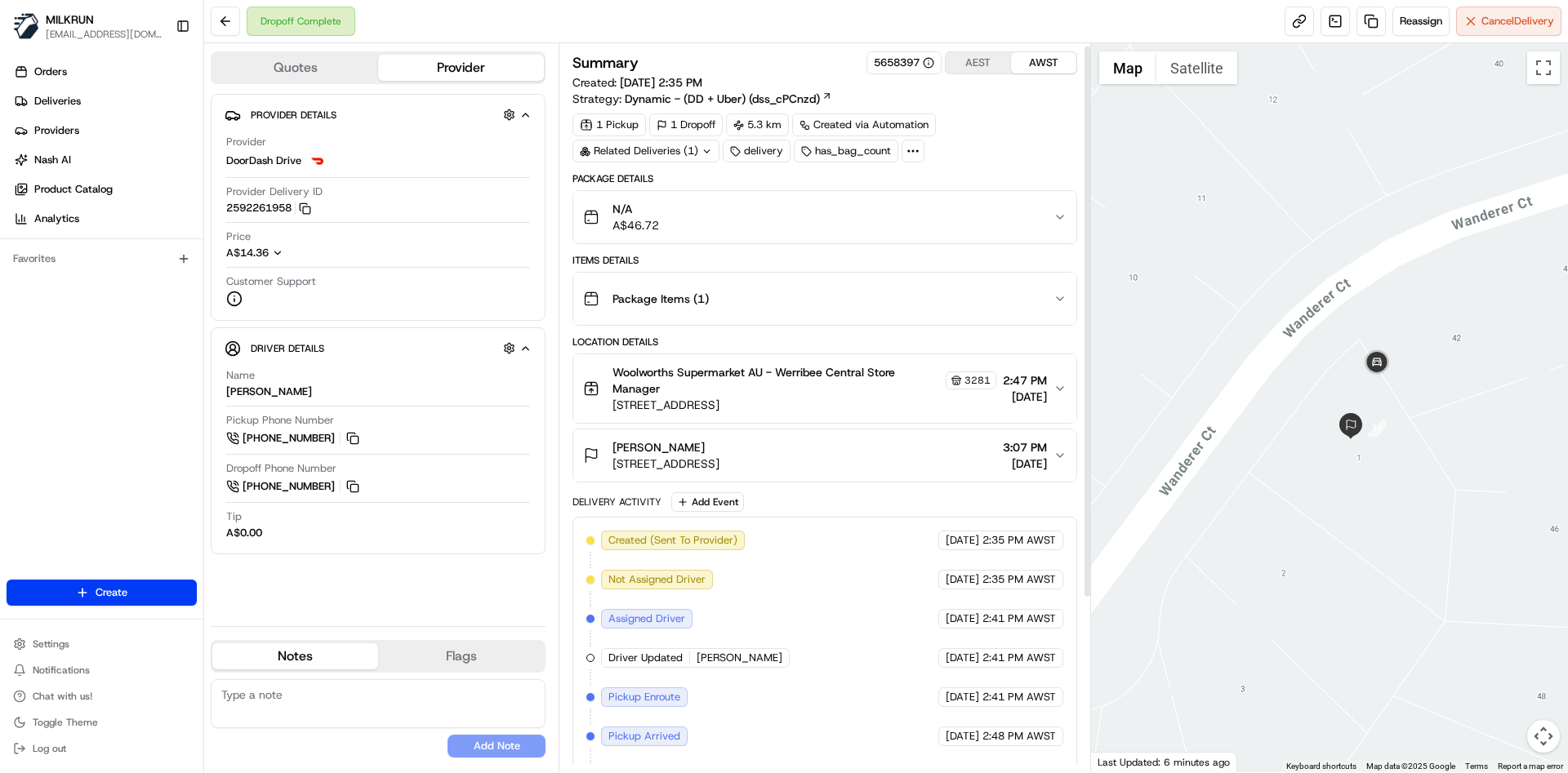
scroll to position [4, 0]
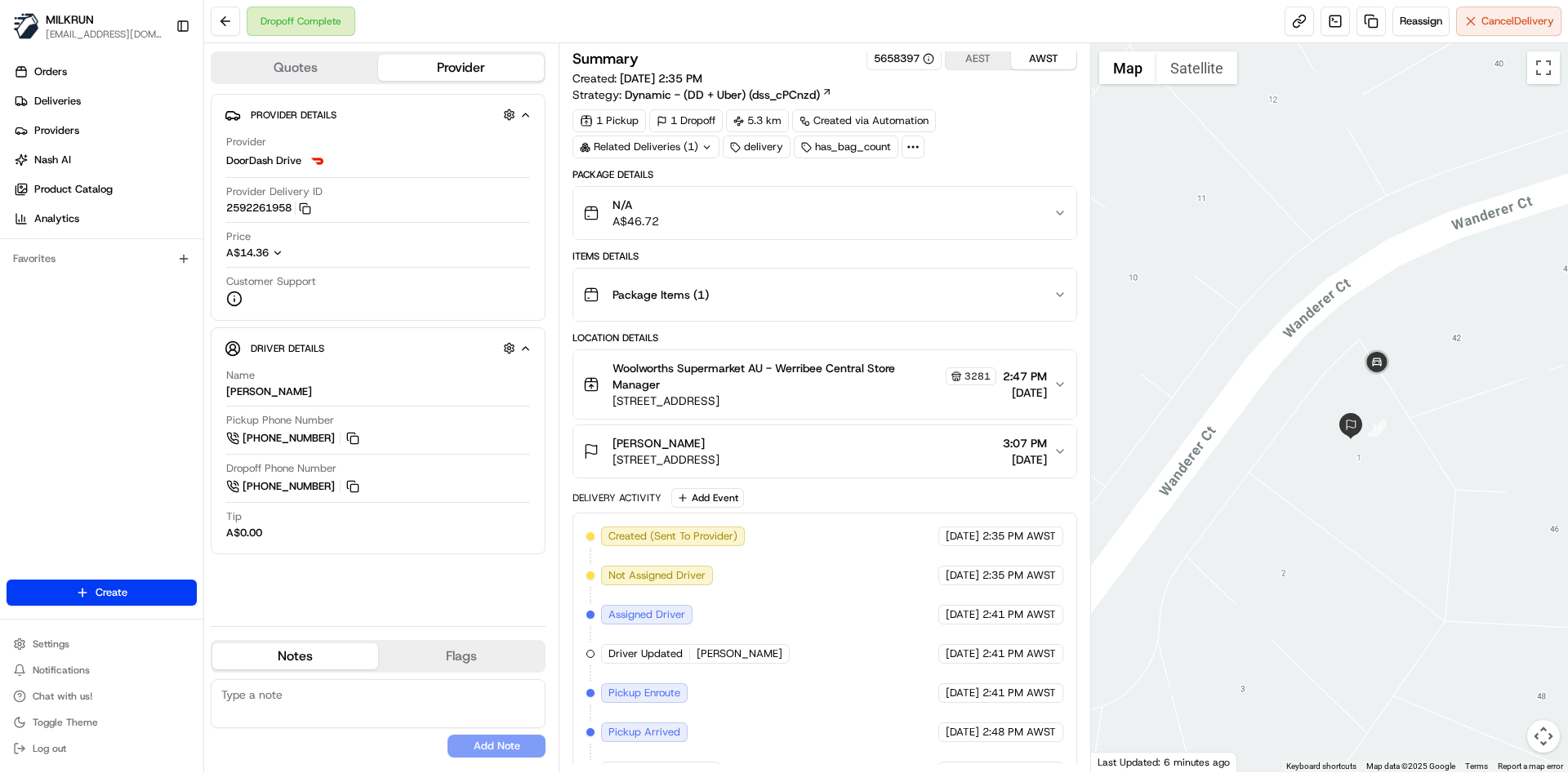
click at [1003, 446] on span "3:07 PM" at bounding box center [1025, 444] width 44 height 16
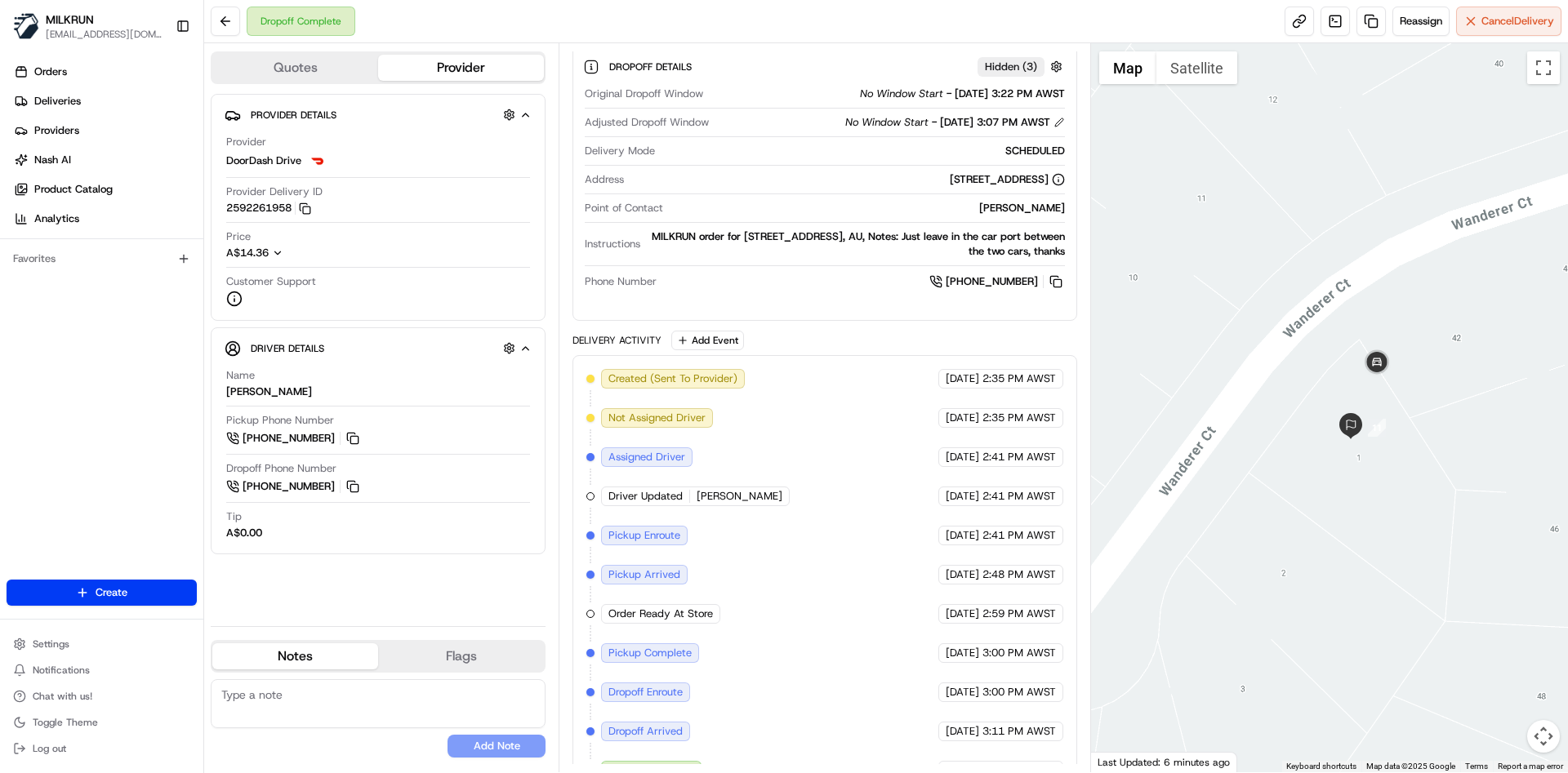
scroll to position [515, 0]
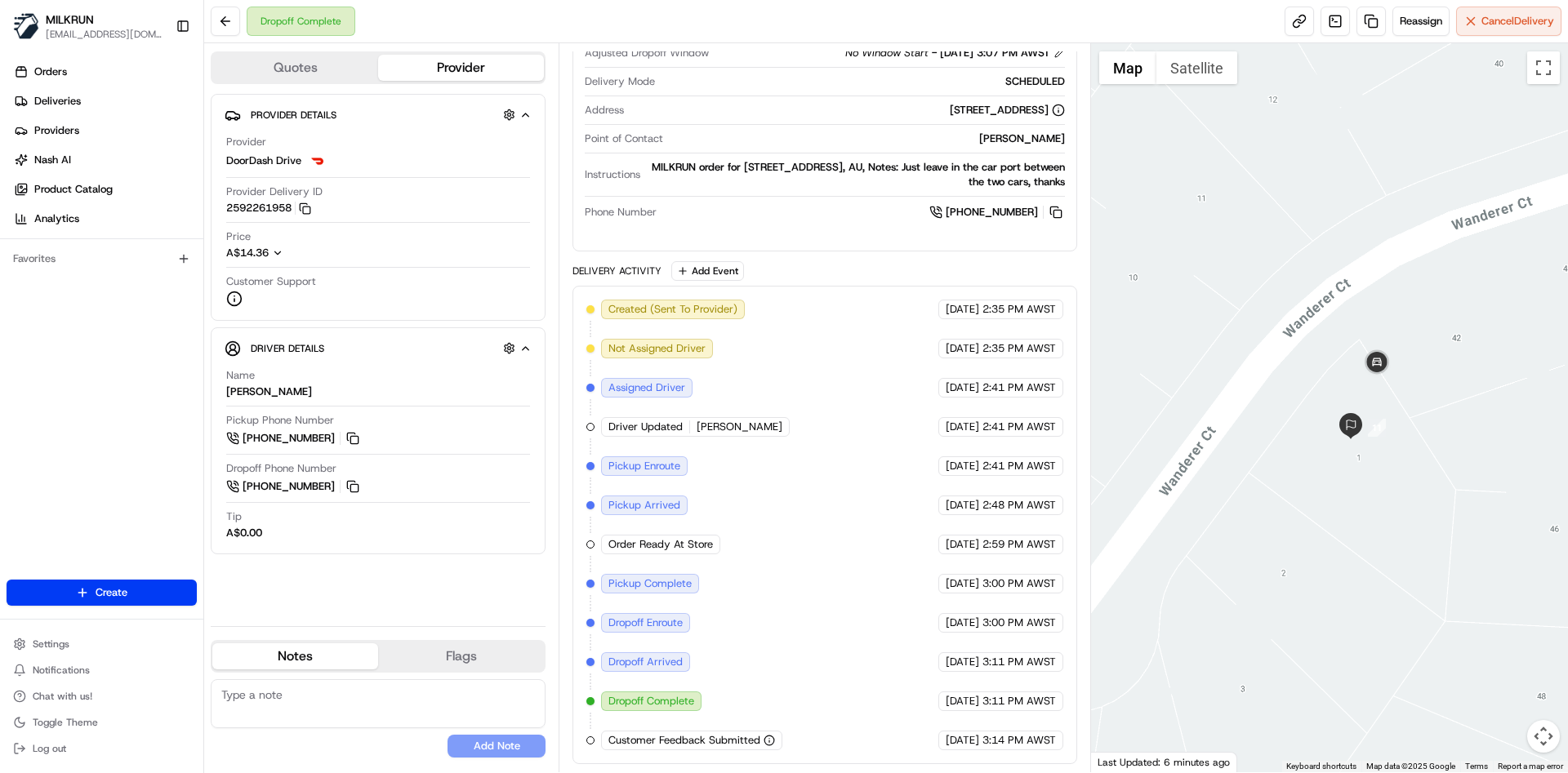
click at [483, 6] on div "Dropoff Complete Reassign Cancel Delivery" at bounding box center [886, 21] width 1364 height 43
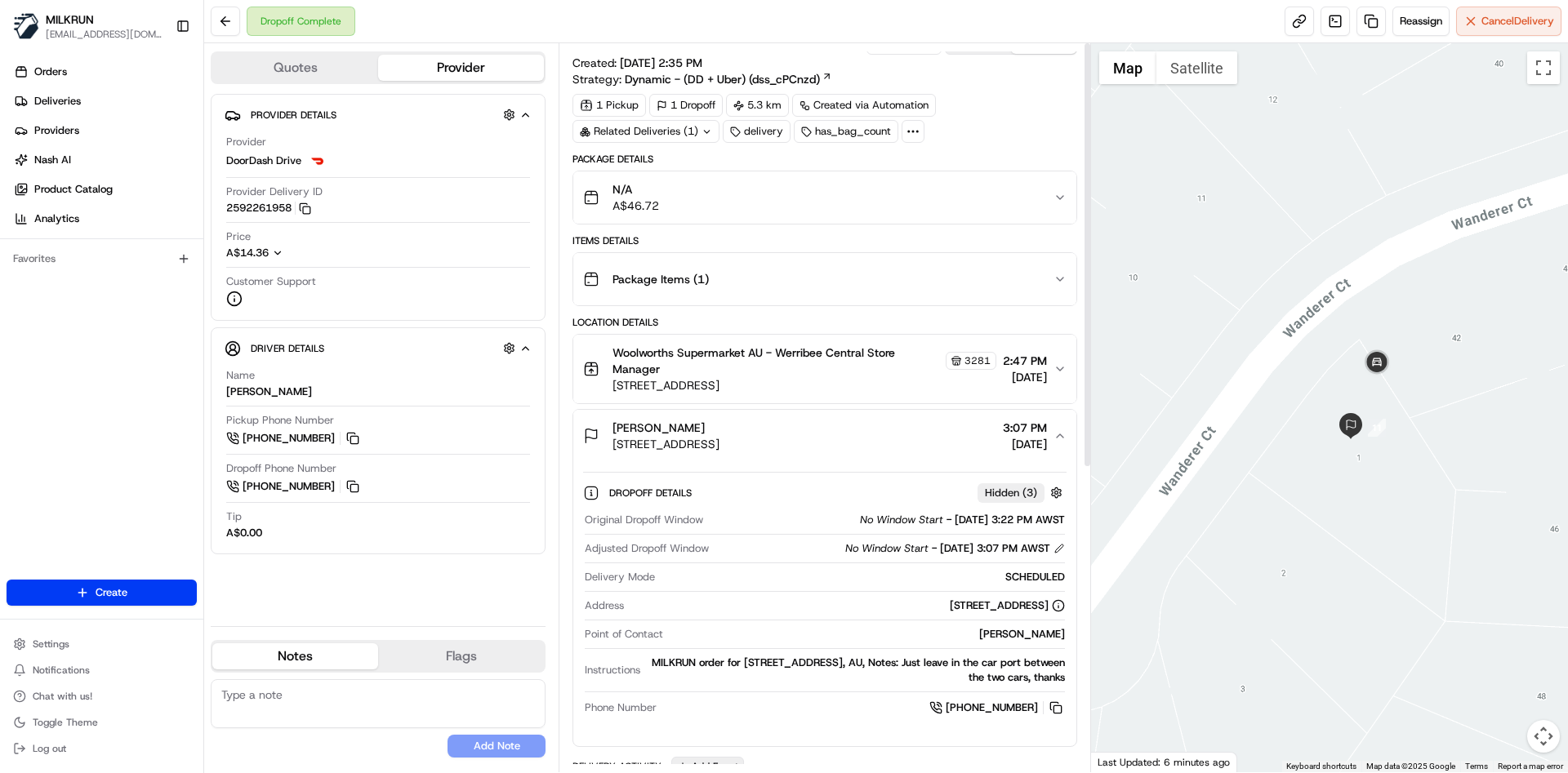
scroll to position [0, 0]
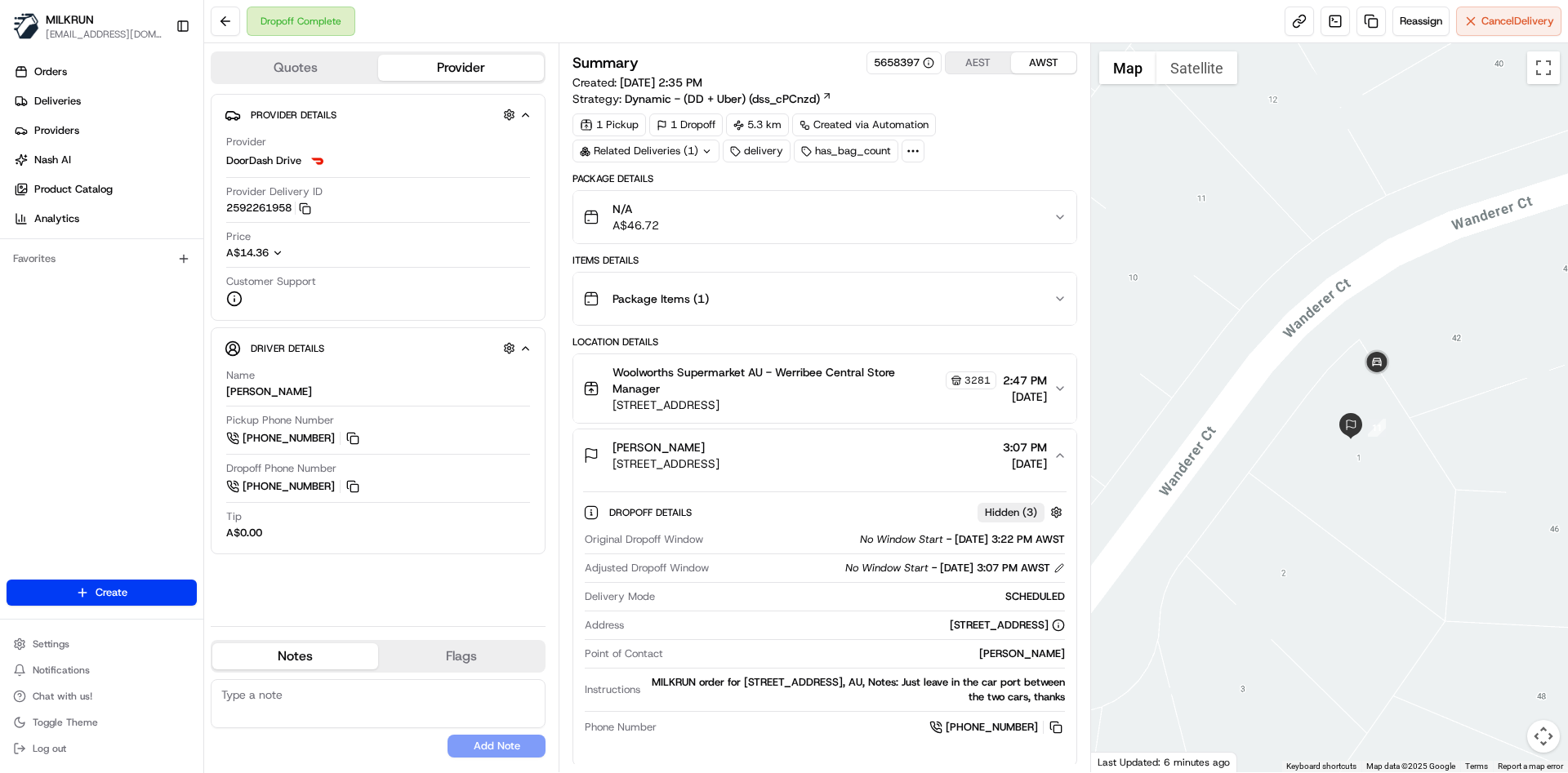
click at [724, 228] on div "N/A A$46.72" at bounding box center [817, 218] width 470 height 33
